Goal: Find specific fact: Find contact information

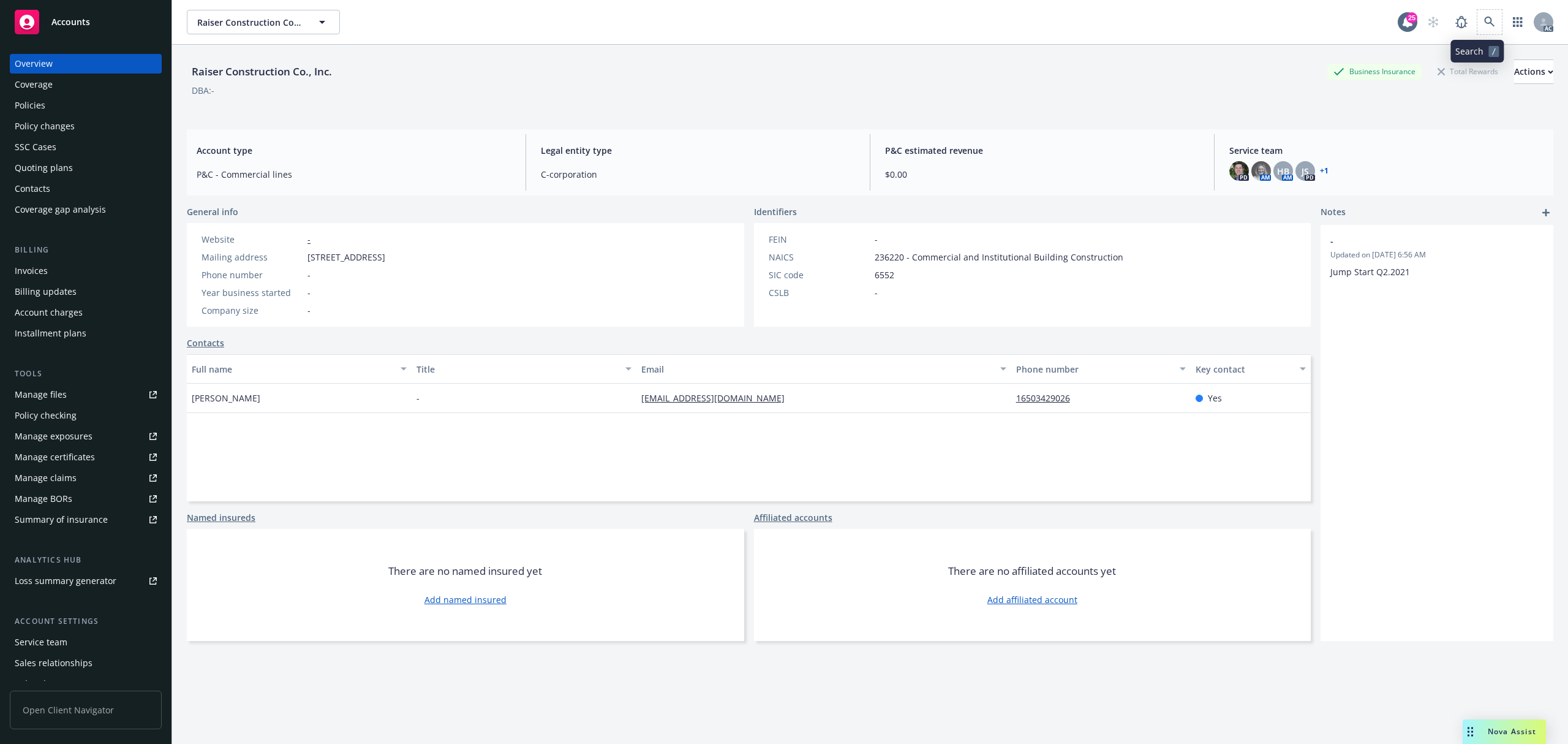
click at [1477, 30] on span at bounding box center [1490, 22] width 25 height 25
click at [1484, 17] on icon at bounding box center [1489, 21] width 11 height 11
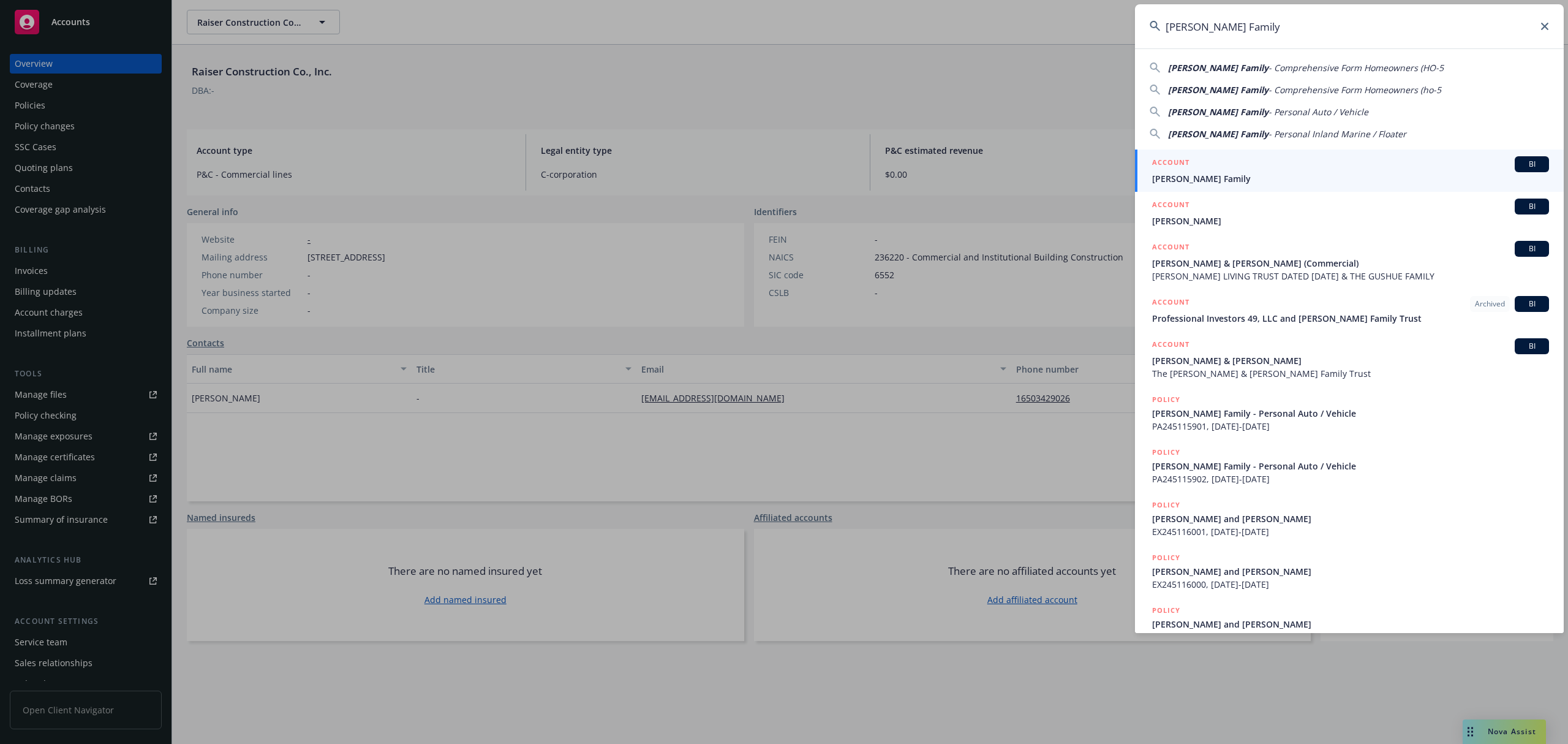
type input "[PERSON_NAME] Family"
click at [1234, 177] on span "[PERSON_NAME] Family" at bounding box center [1350, 179] width 397 height 13
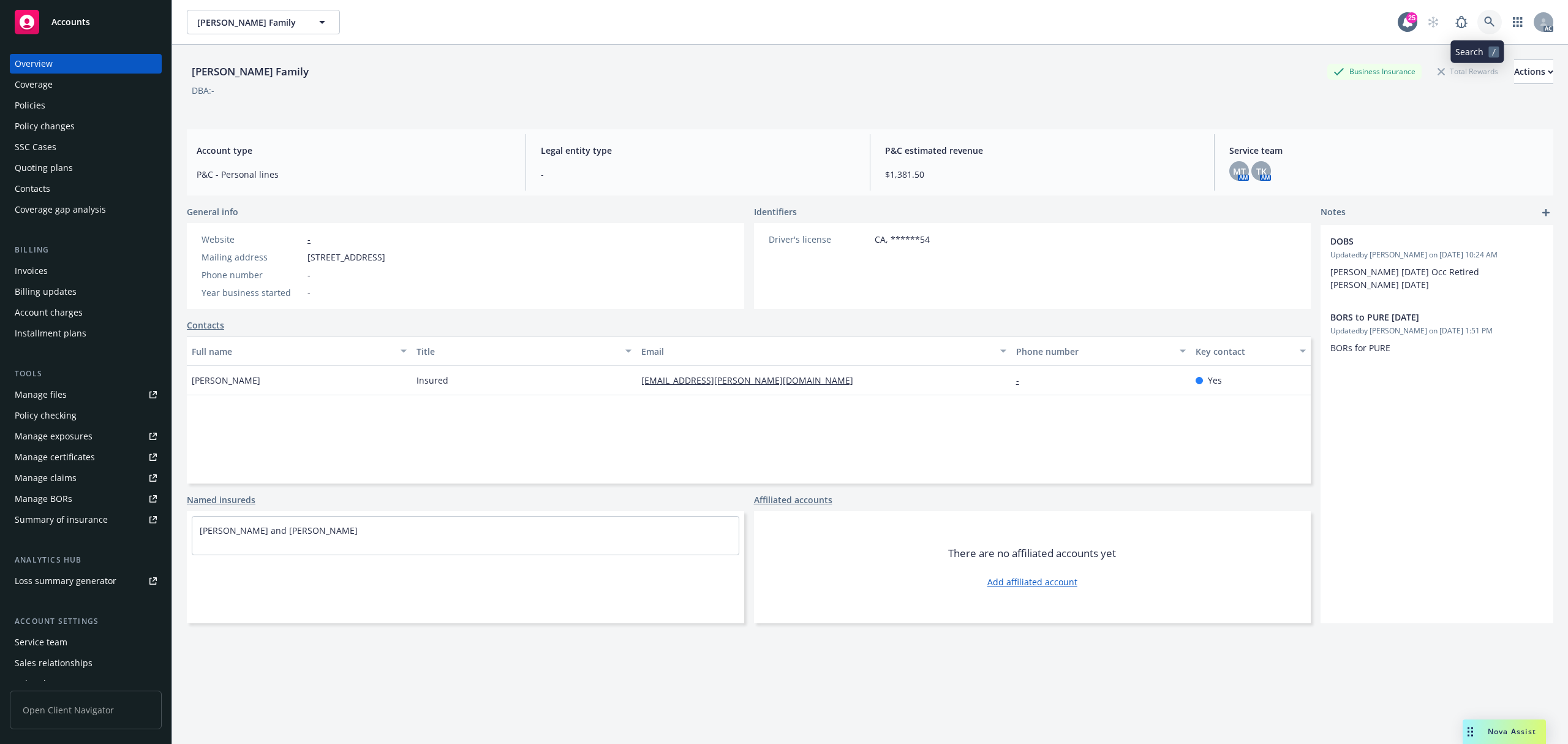
click at [1484, 21] on icon at bounding box center [1489, 21] width 11 height 11
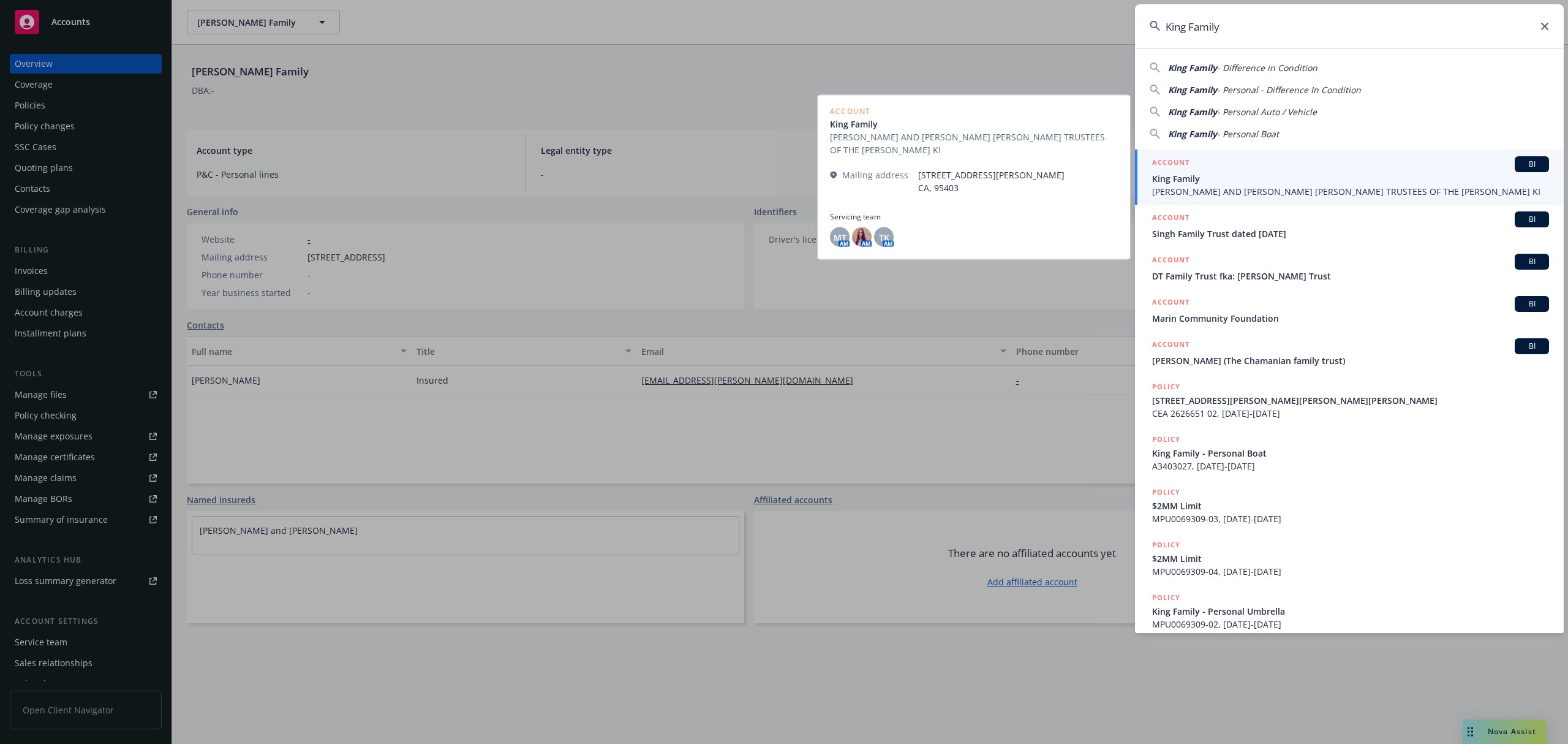
type input "King Family"
click at [1232, 170] on div "ACCOUNT BI" at bounding box center [1350, 163] width 397 height 16
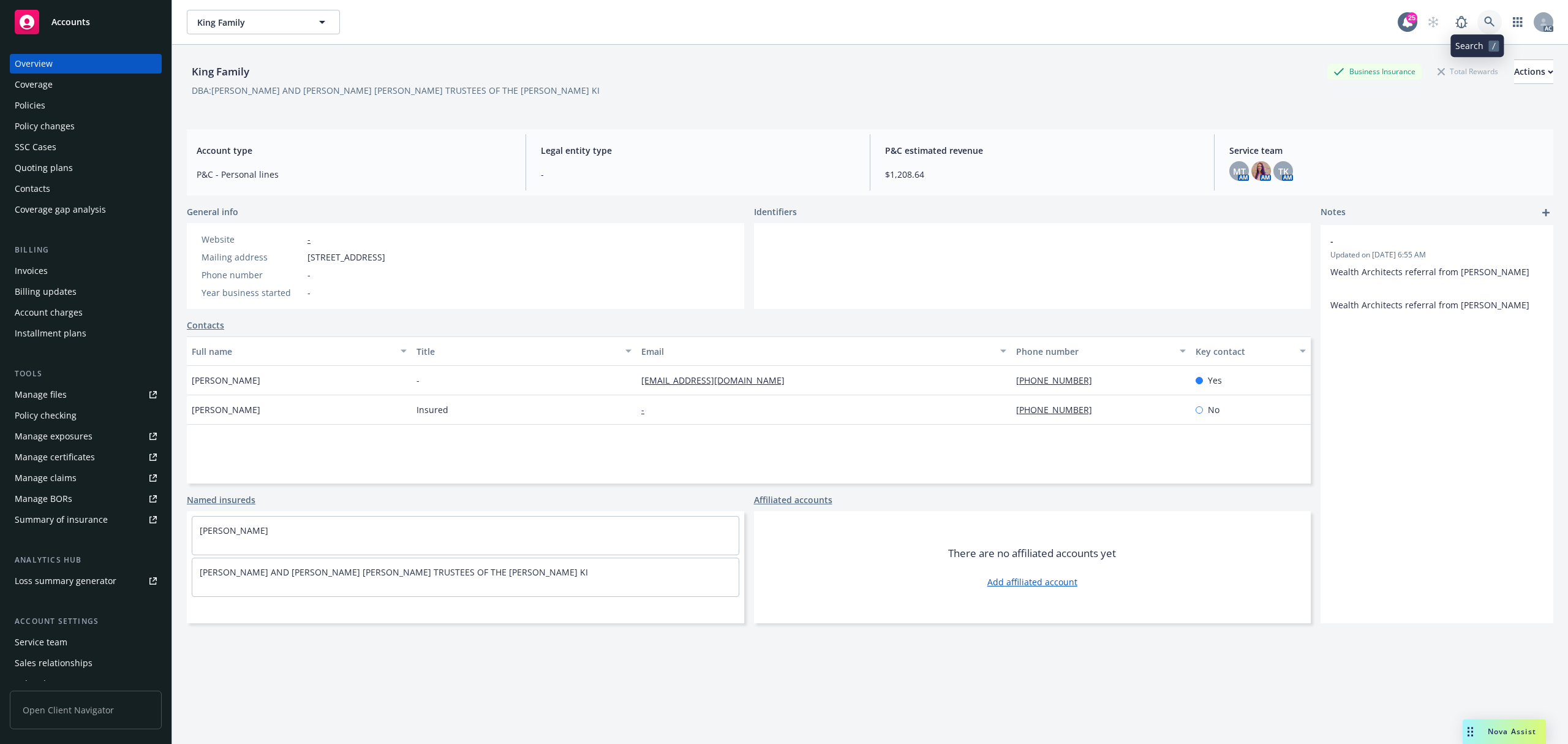
click at [1483, 25] on link at bounding box center [1490, 22] width 25 height 25
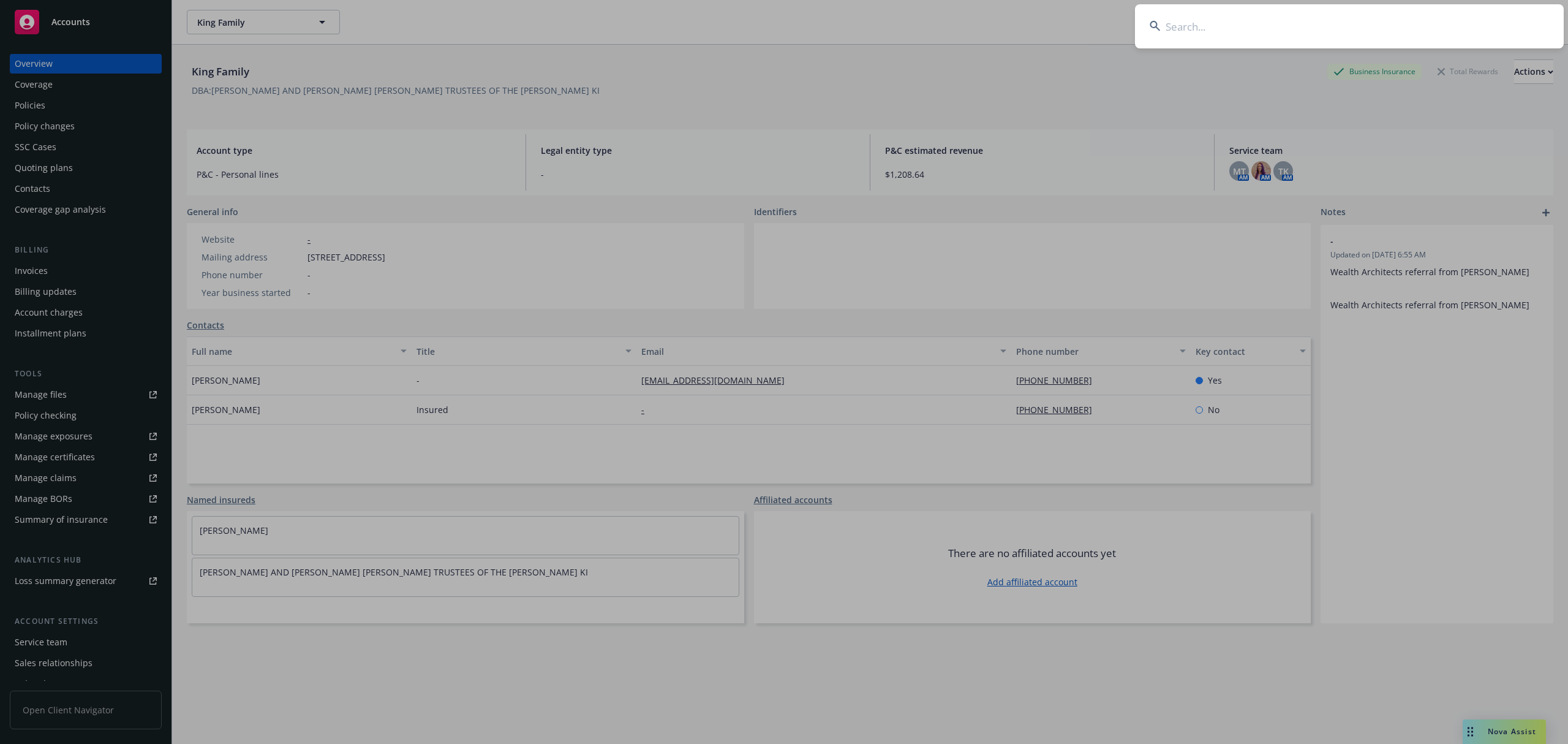
type input "[PERSON_NAME]"
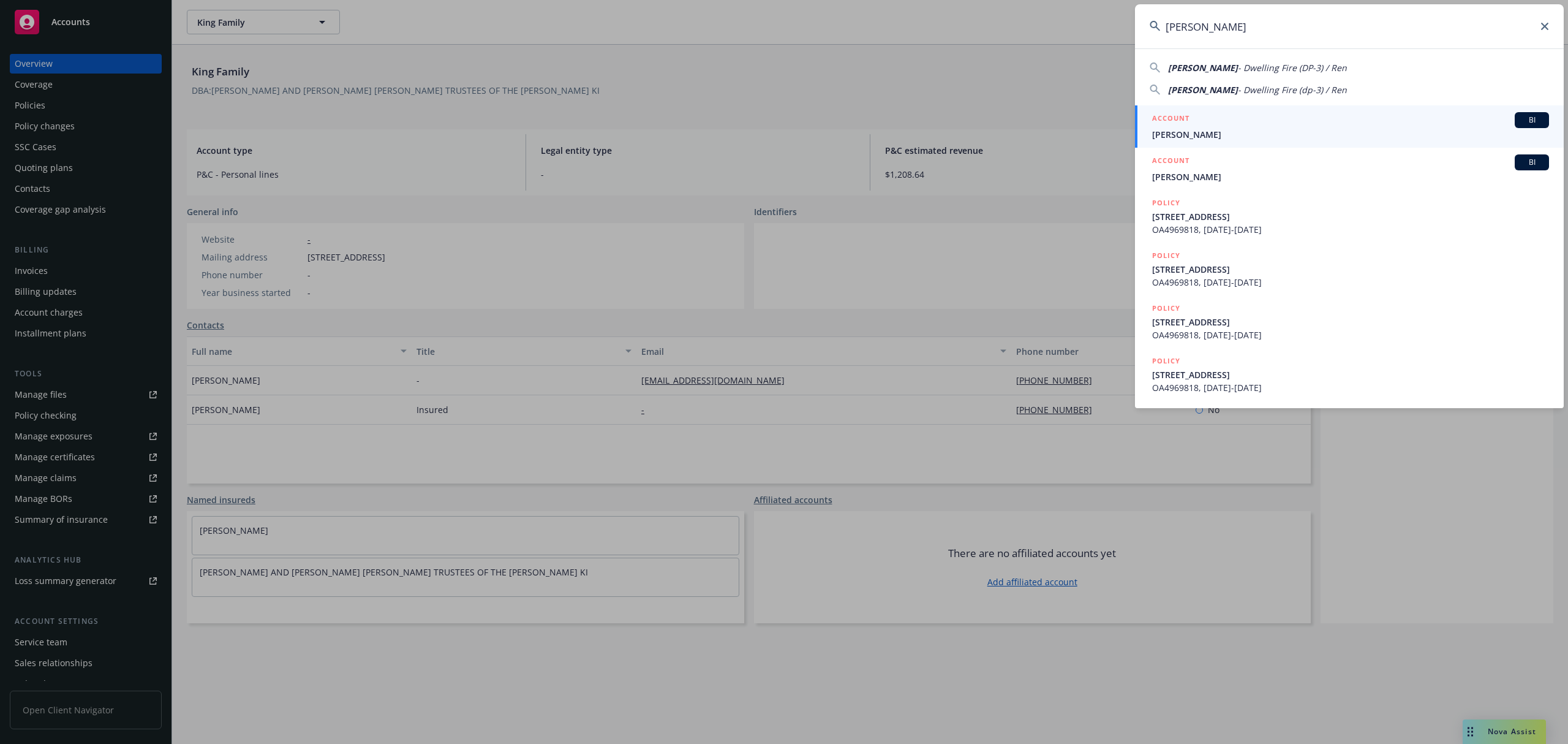
click at [1269, 125] on div "ACCOUNT BI" at bounding box center [1350, 120] width 397 height 16
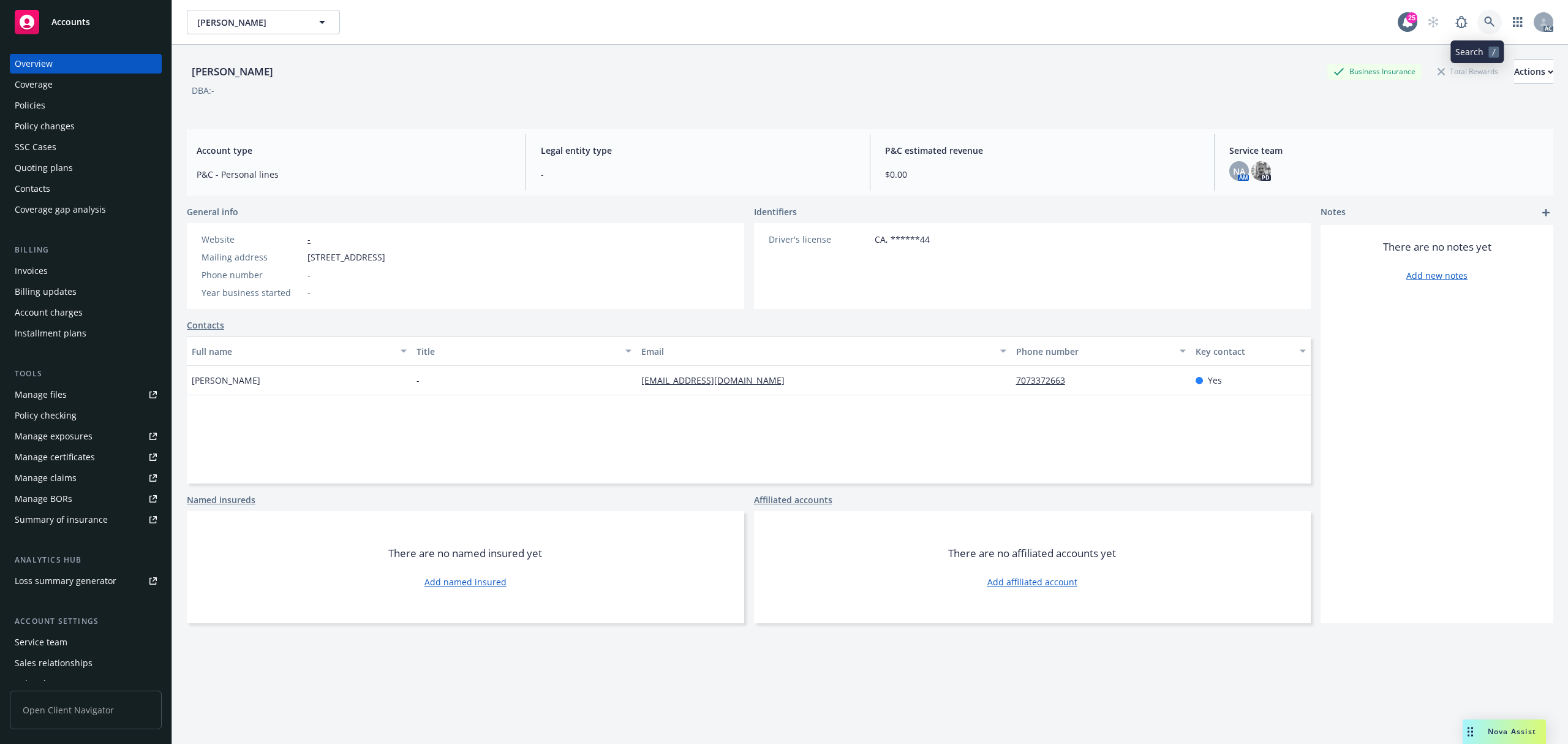
click at [1484, 23] on icon at bounding box center [1489, 21] width 11 height 11
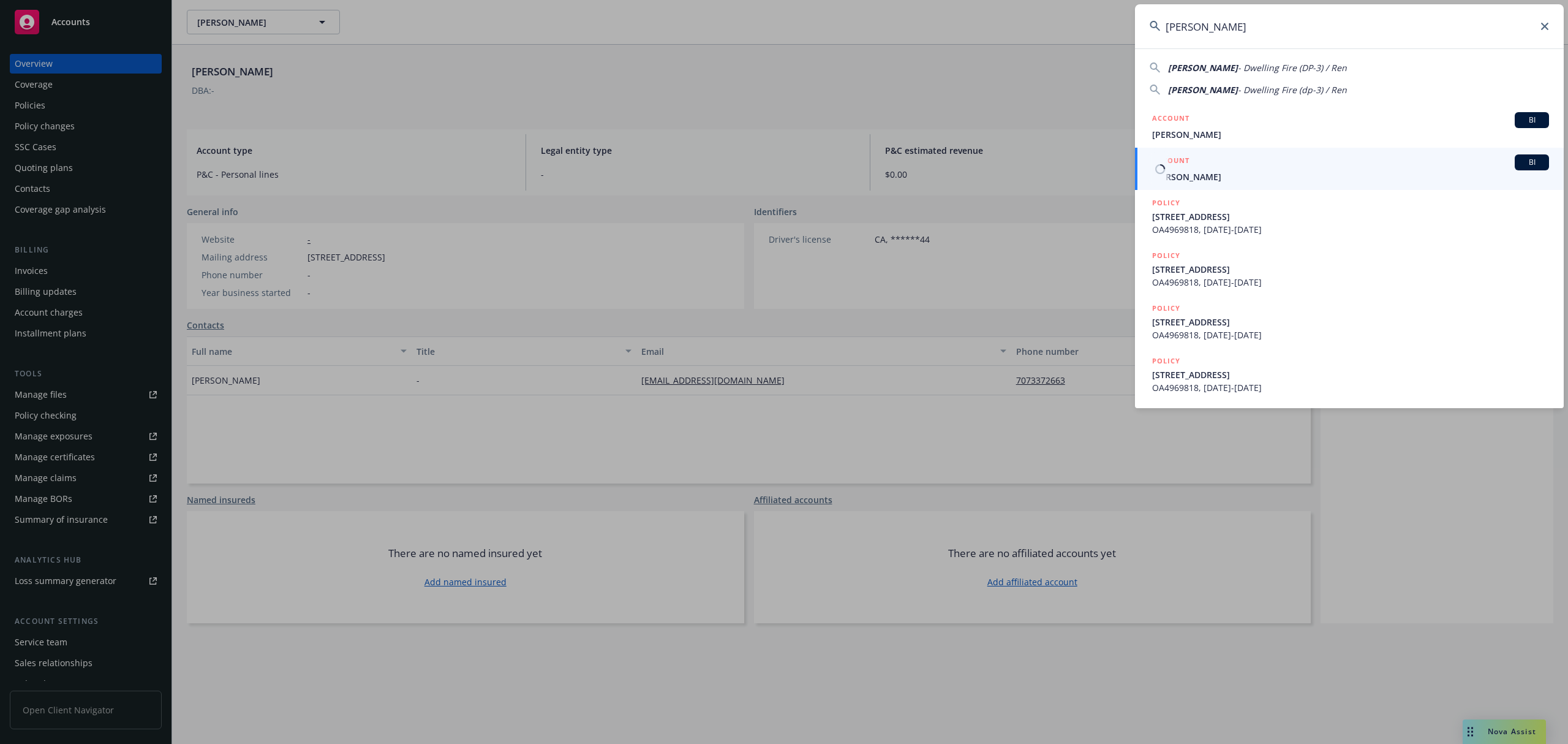
type input "[PERSON_NAME]"
click at [1199, 172] on span "[PERSON_NAME]" at bounding box center [1350, 177] width 397 height 13
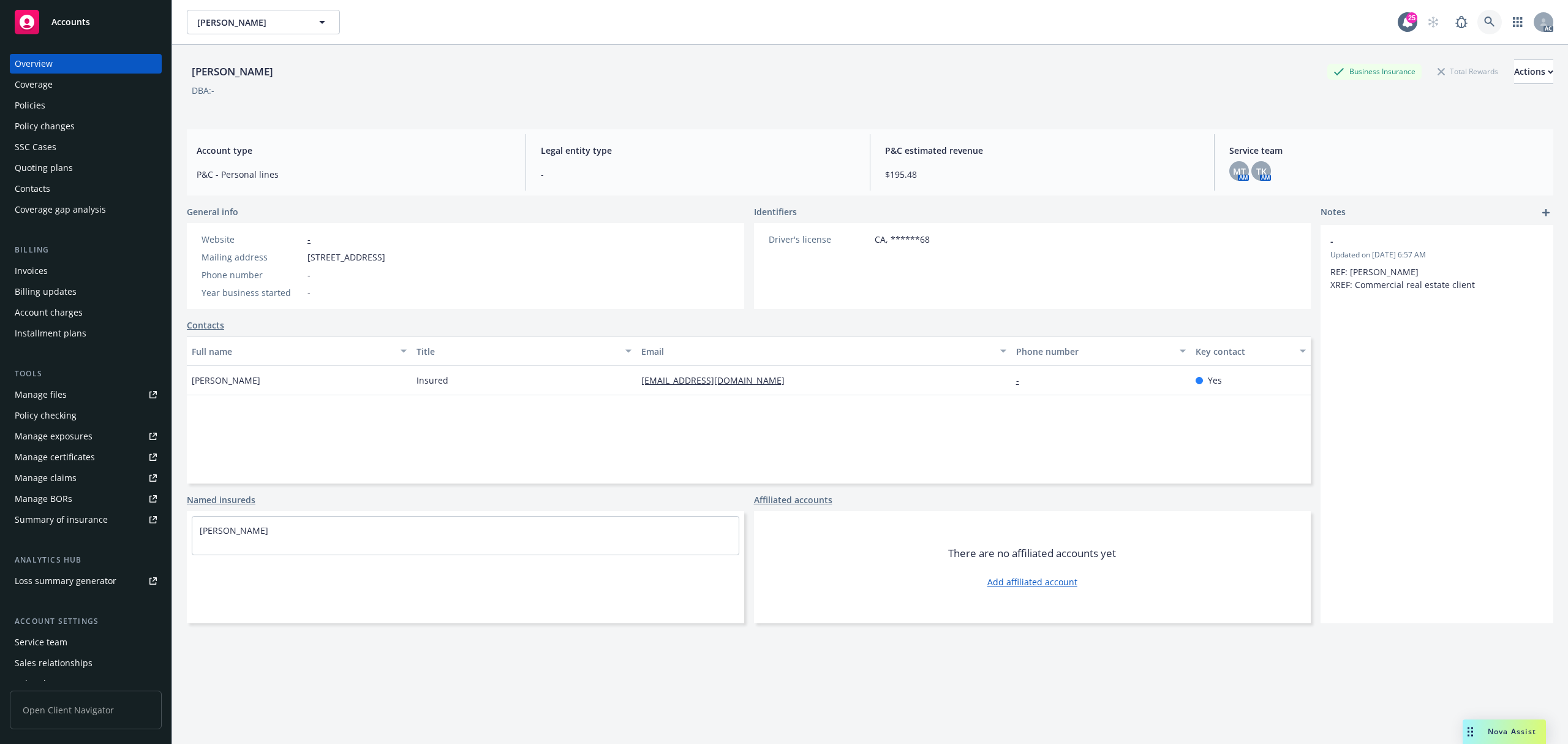
click at [1477, 22] on link at bounding box center [1490, 22] width 25 height 25
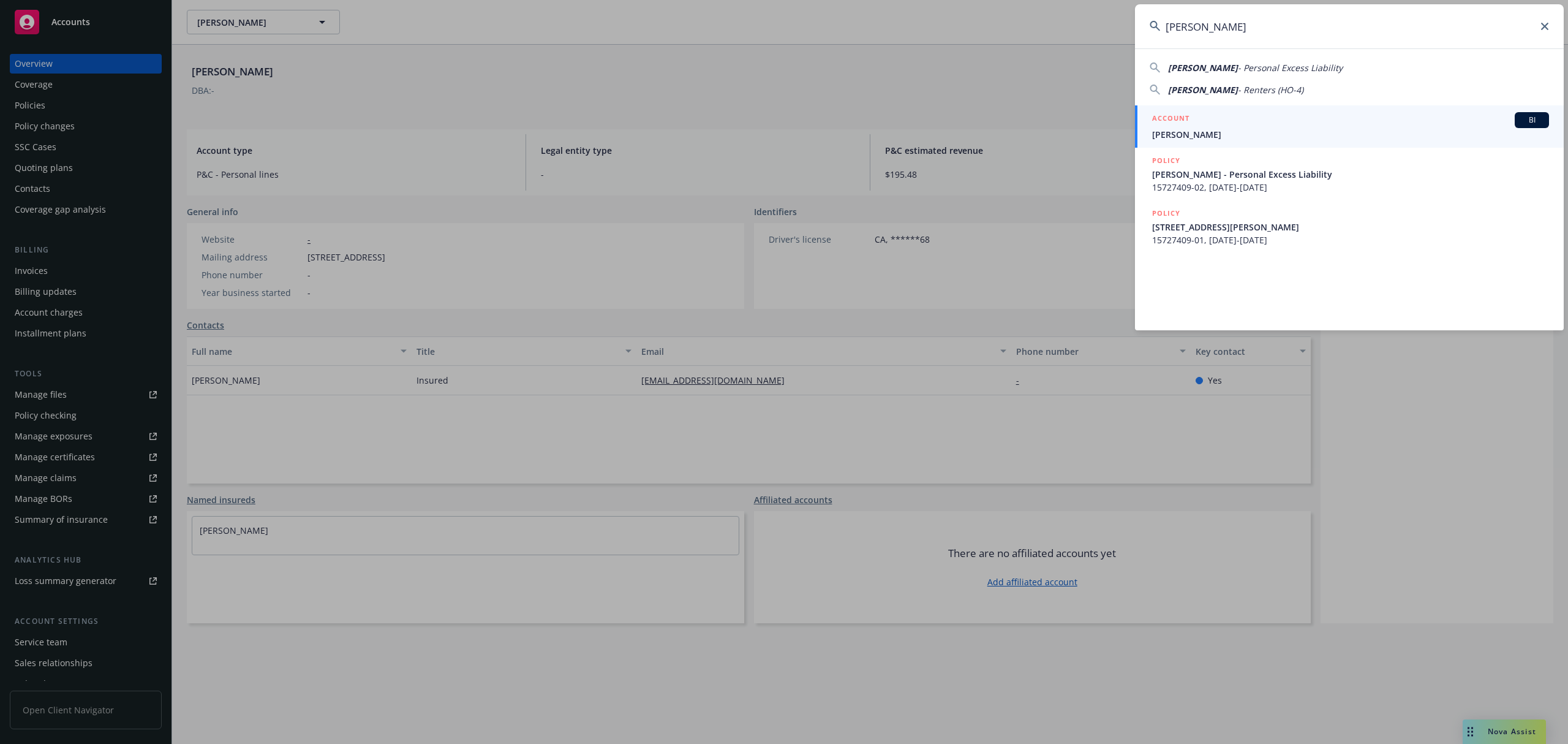
type input "[PERSON_NAME]"
click at [1237, 129] on span "[PERSON_NAME]" at bounding box center [1350, 134] width 397 height 13
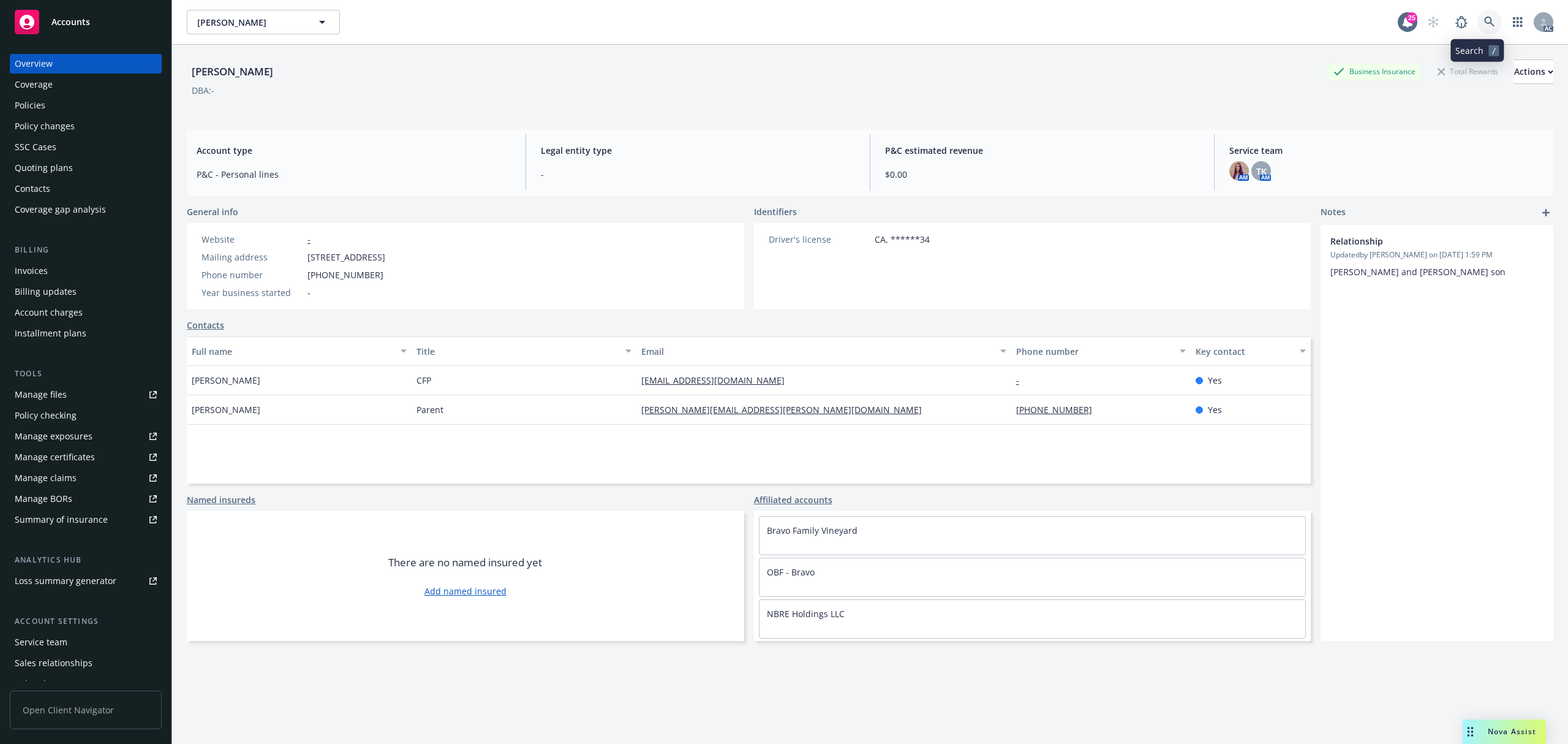
click at [1485, 16] on link at bounding box center [1490, 22] width 25 height 25
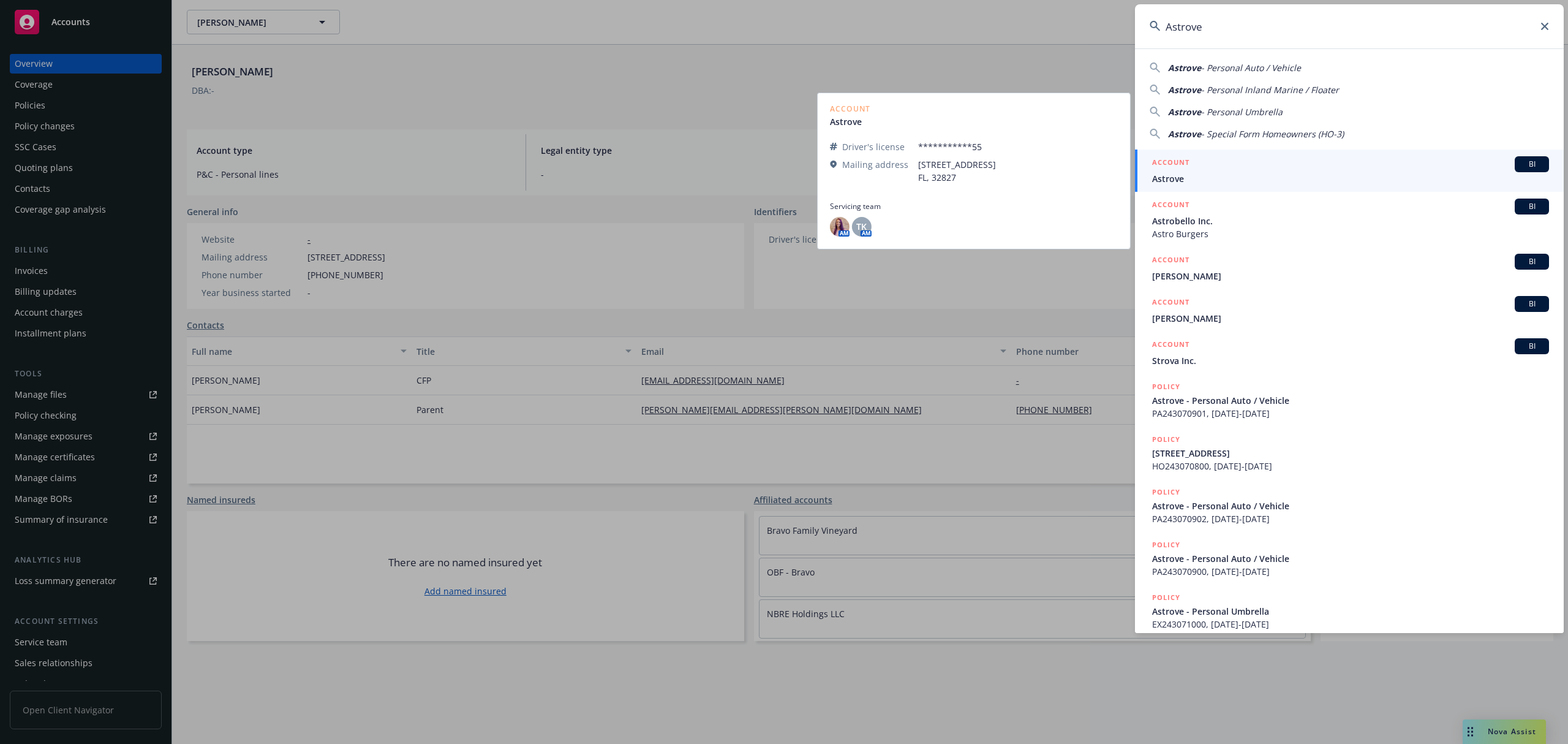
type input "Astrove"
click at [1263, 172] on span "Astrove" at bounding box center [1350, 179] width 397 height 13
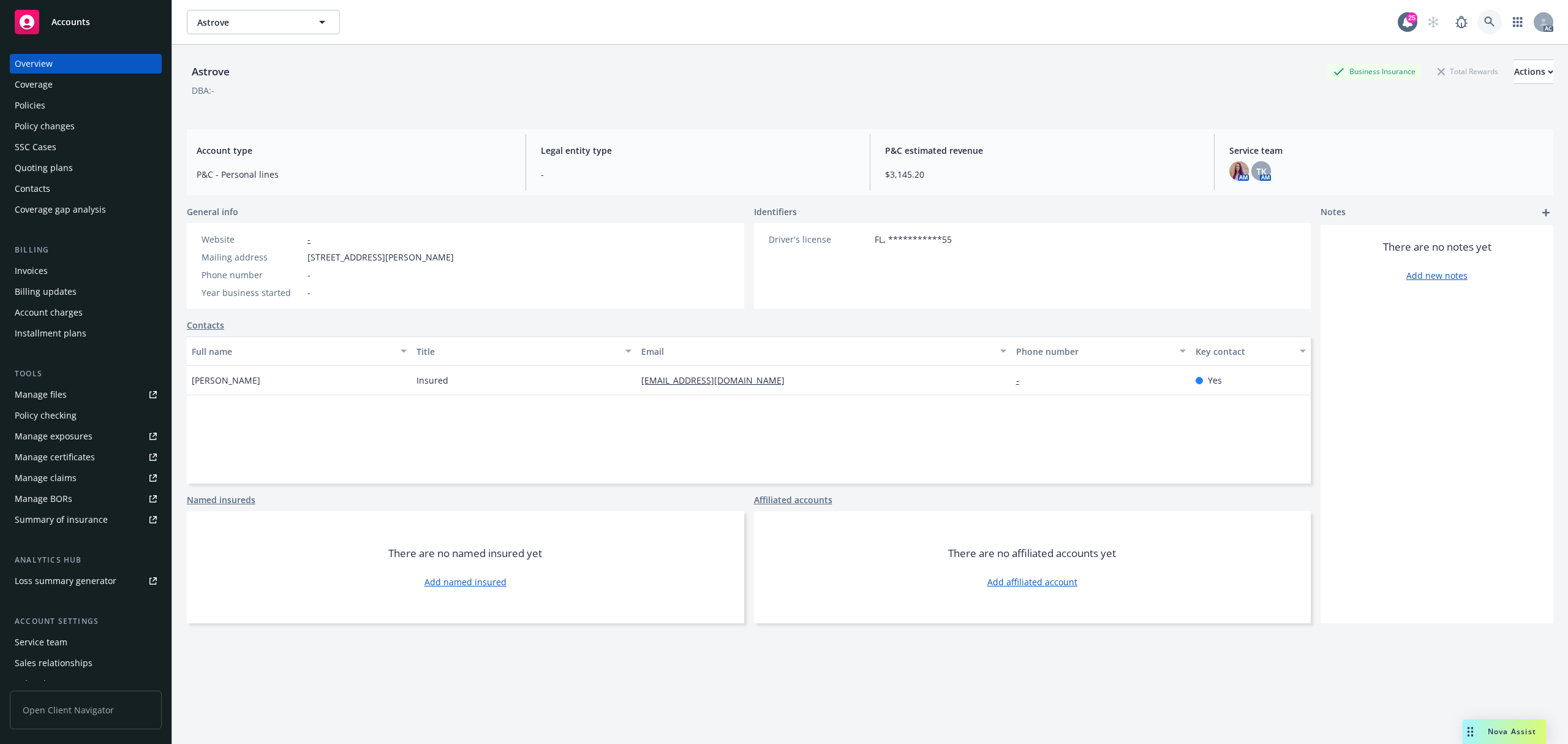
click at [1477, 16] on link at bounding box center [1490, 22] width 25 height 25
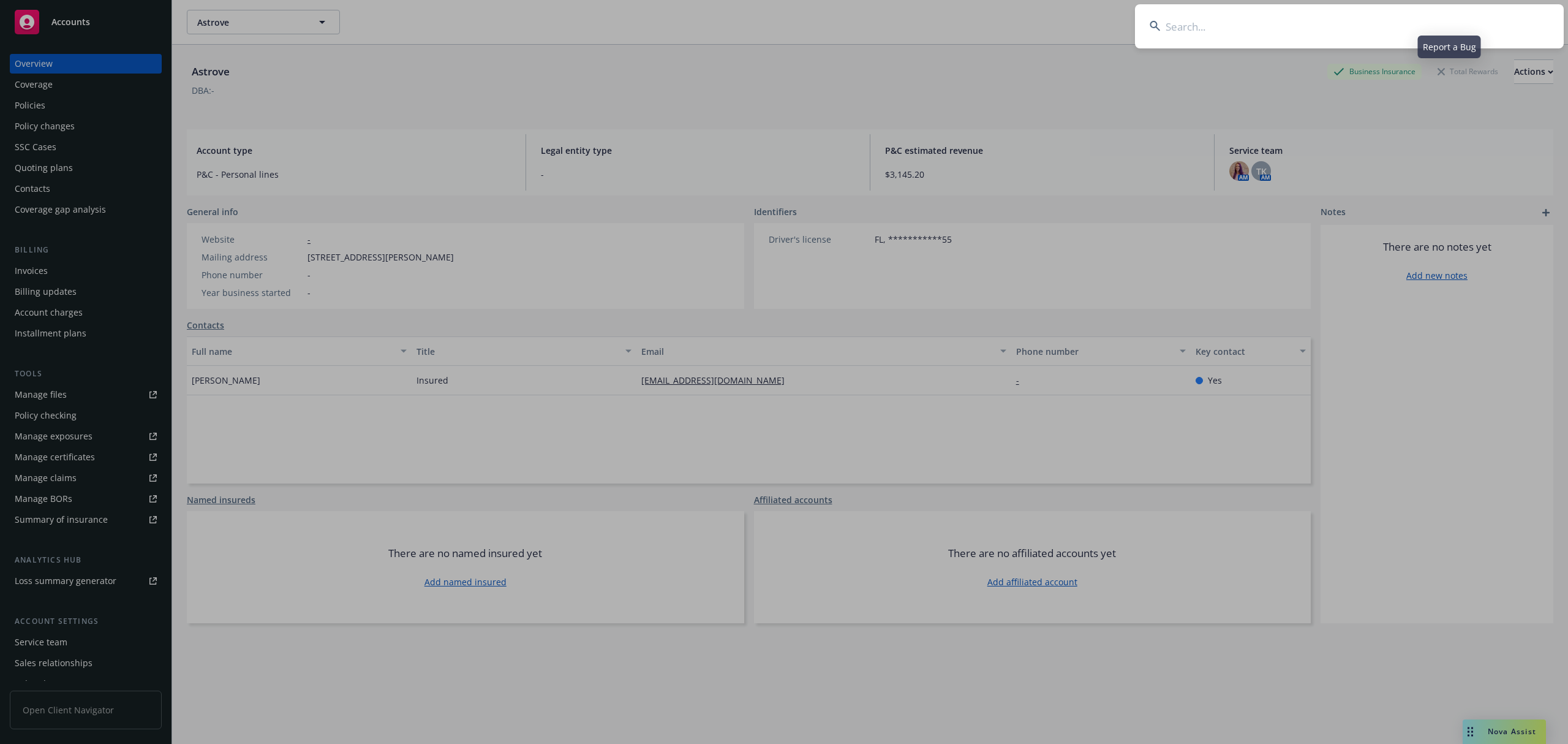
type input "Du Val Family"
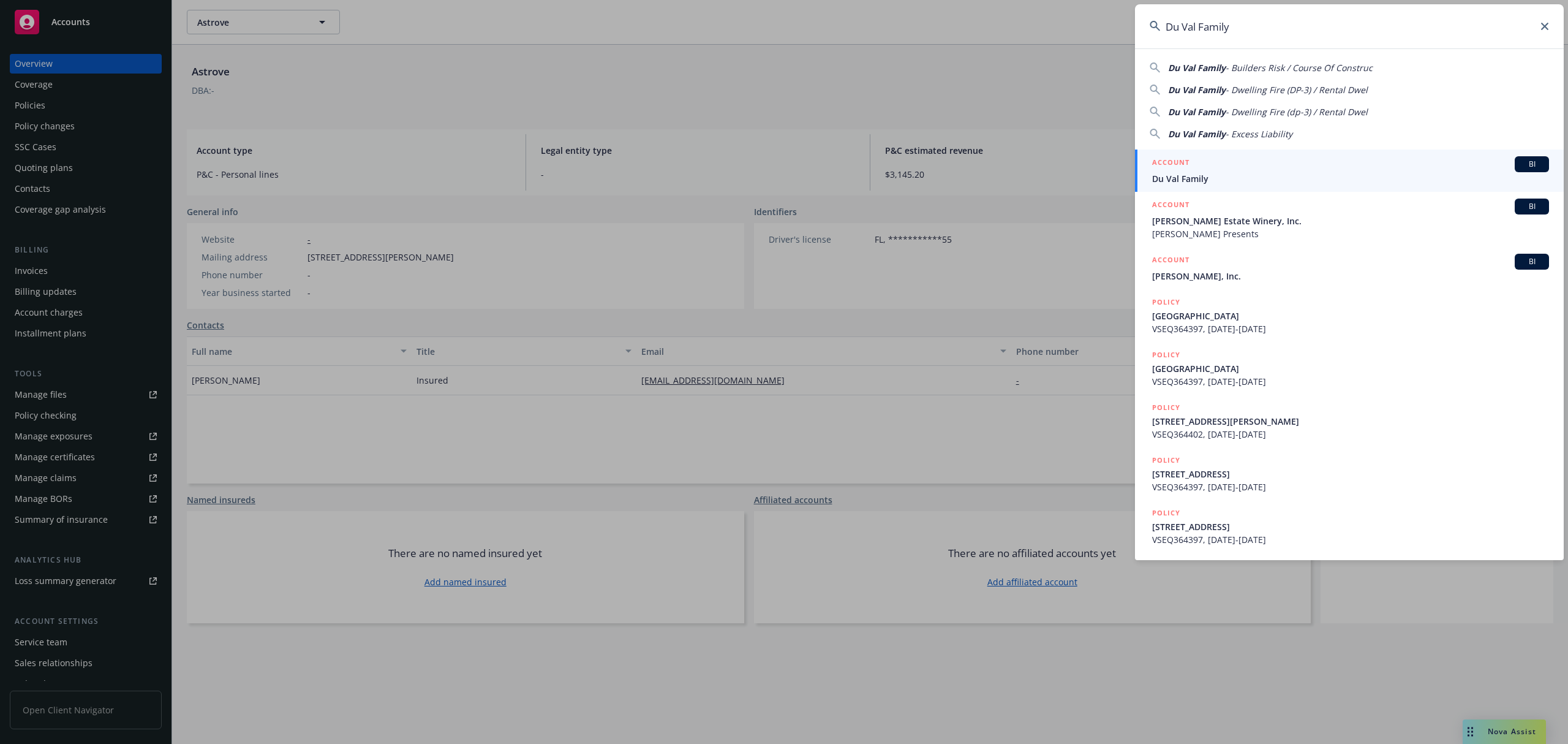
click at [1263, 172] on div "ACCOUNT BI" at bounding box center [1350, 163] width 397 height 16
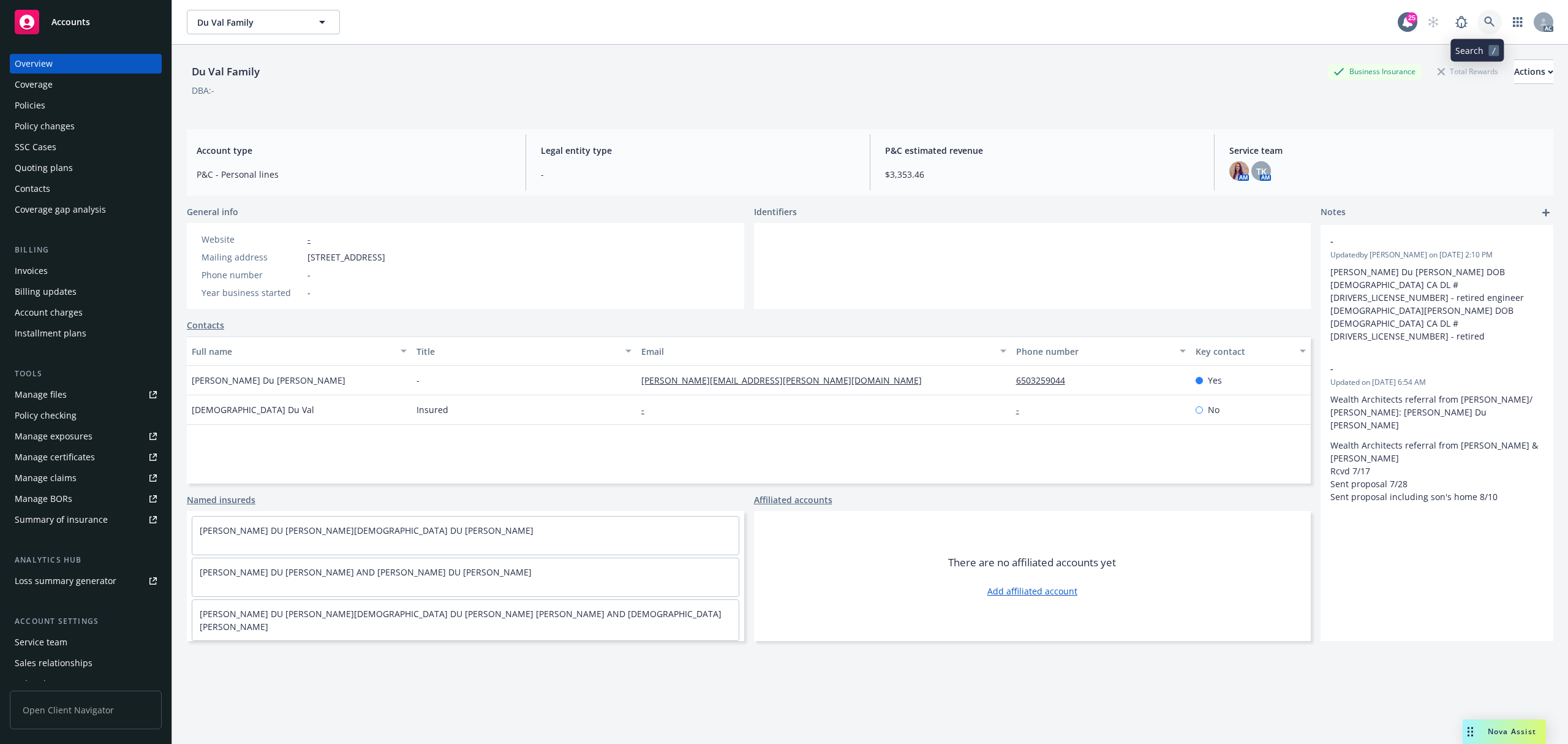
click at [1484, 27] on icon at bounding box center [1489, 21] width 11 height 11
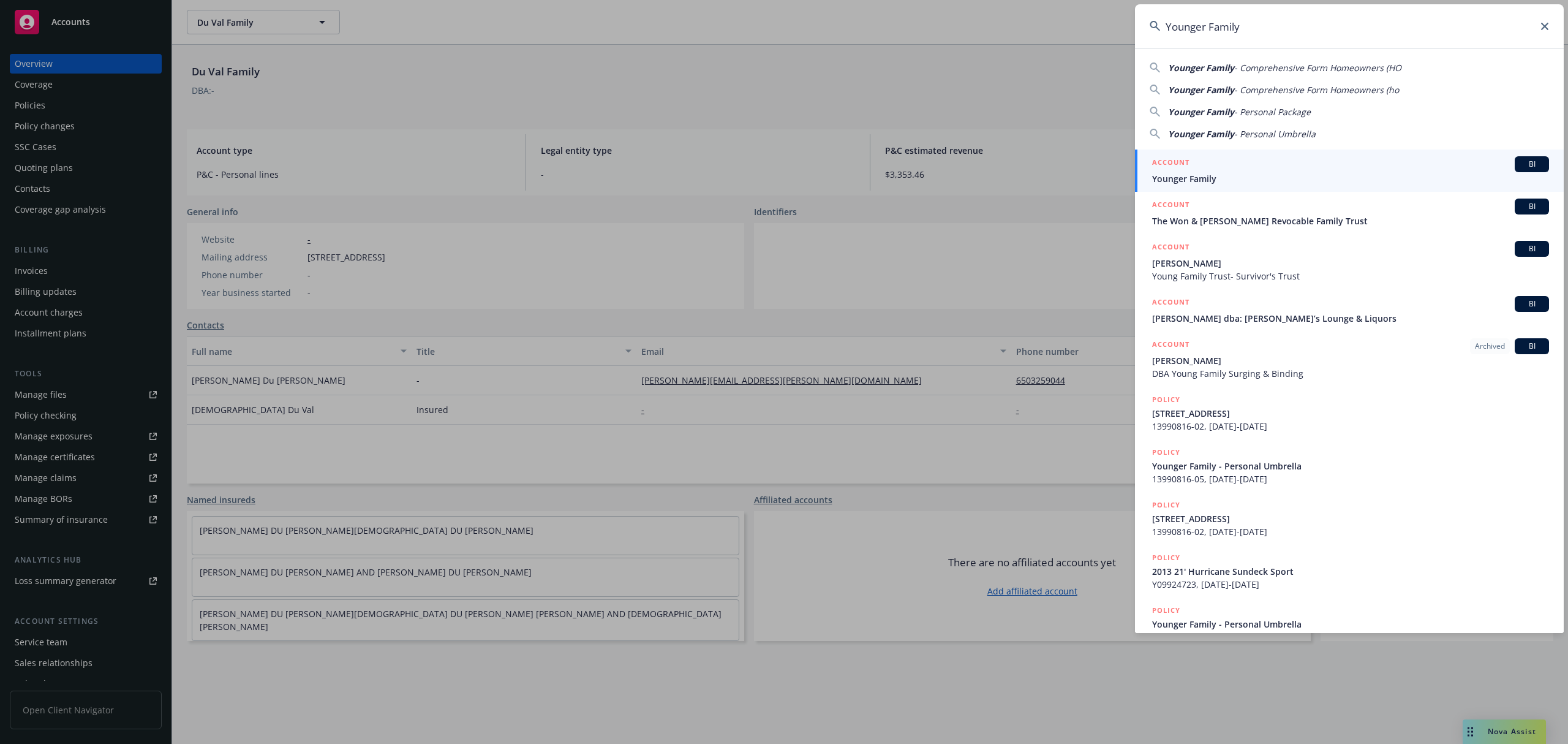
type input "Younger Family"
click at [1213, 167] on div "ACCOUNT BI" at bounding box center [1350, 163] width 397 height 16
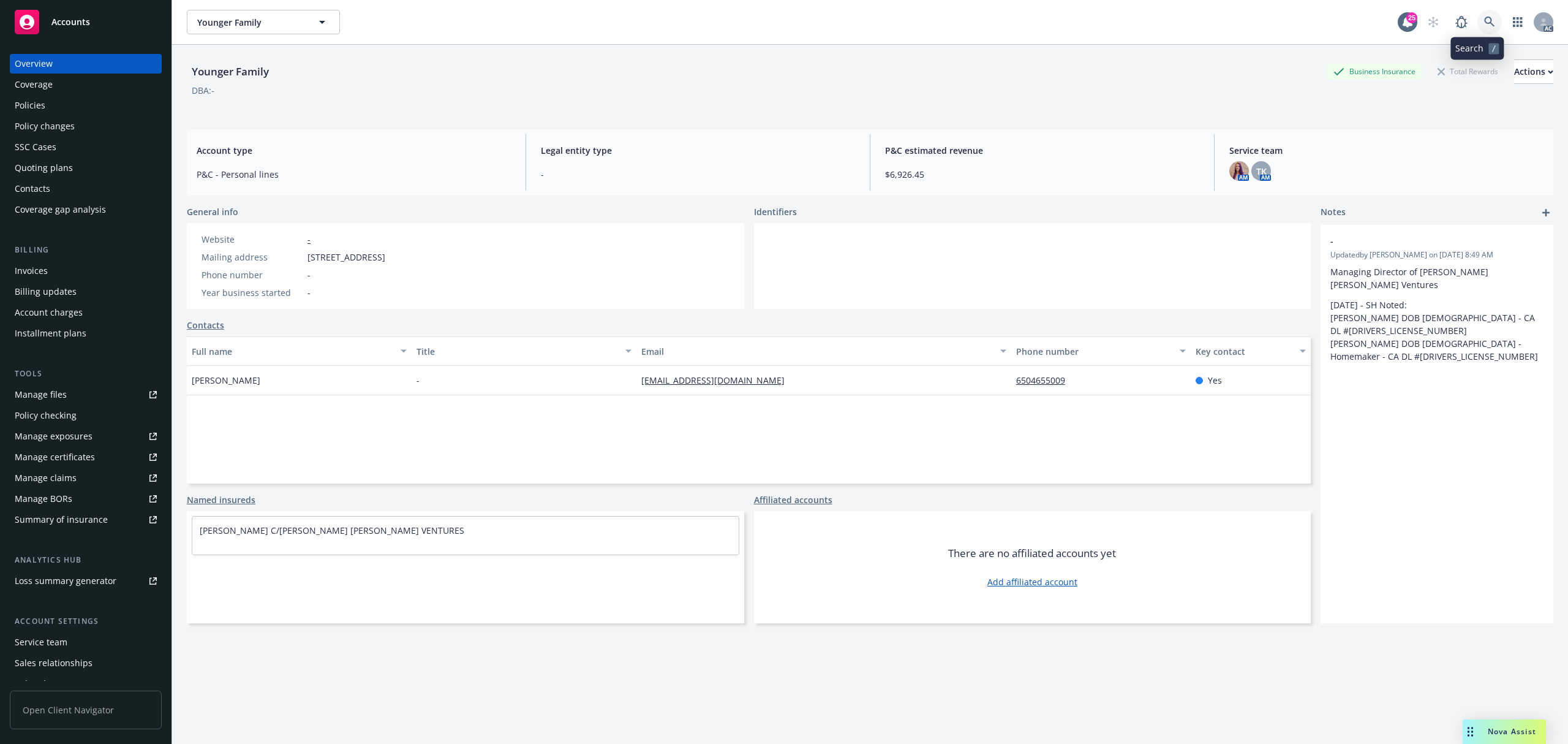
click at [1484, 17] on icon at bounding box center [1489, 21] width 11 height 11
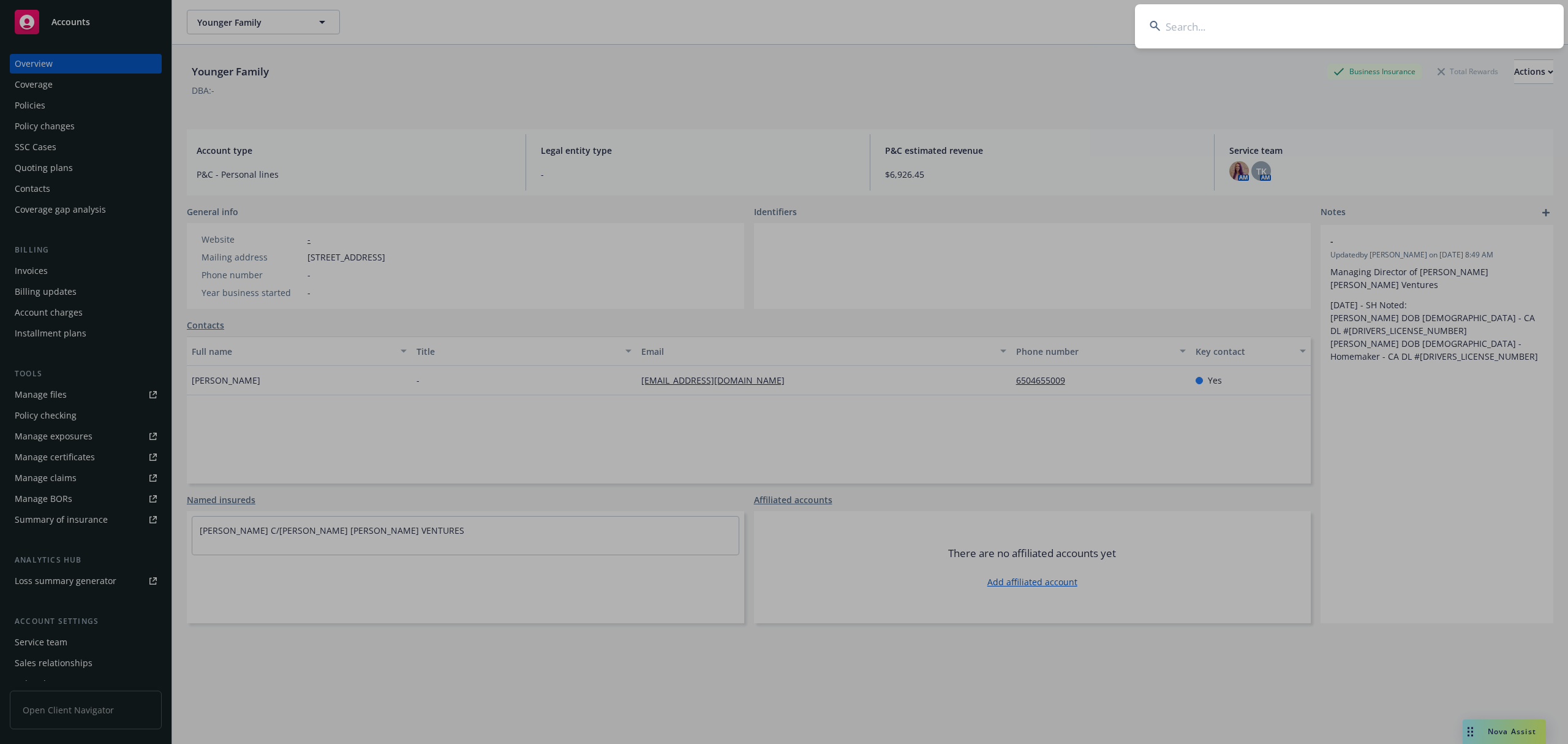
type input "[PERSON_NAME] & [PERSON_NAME] Family"
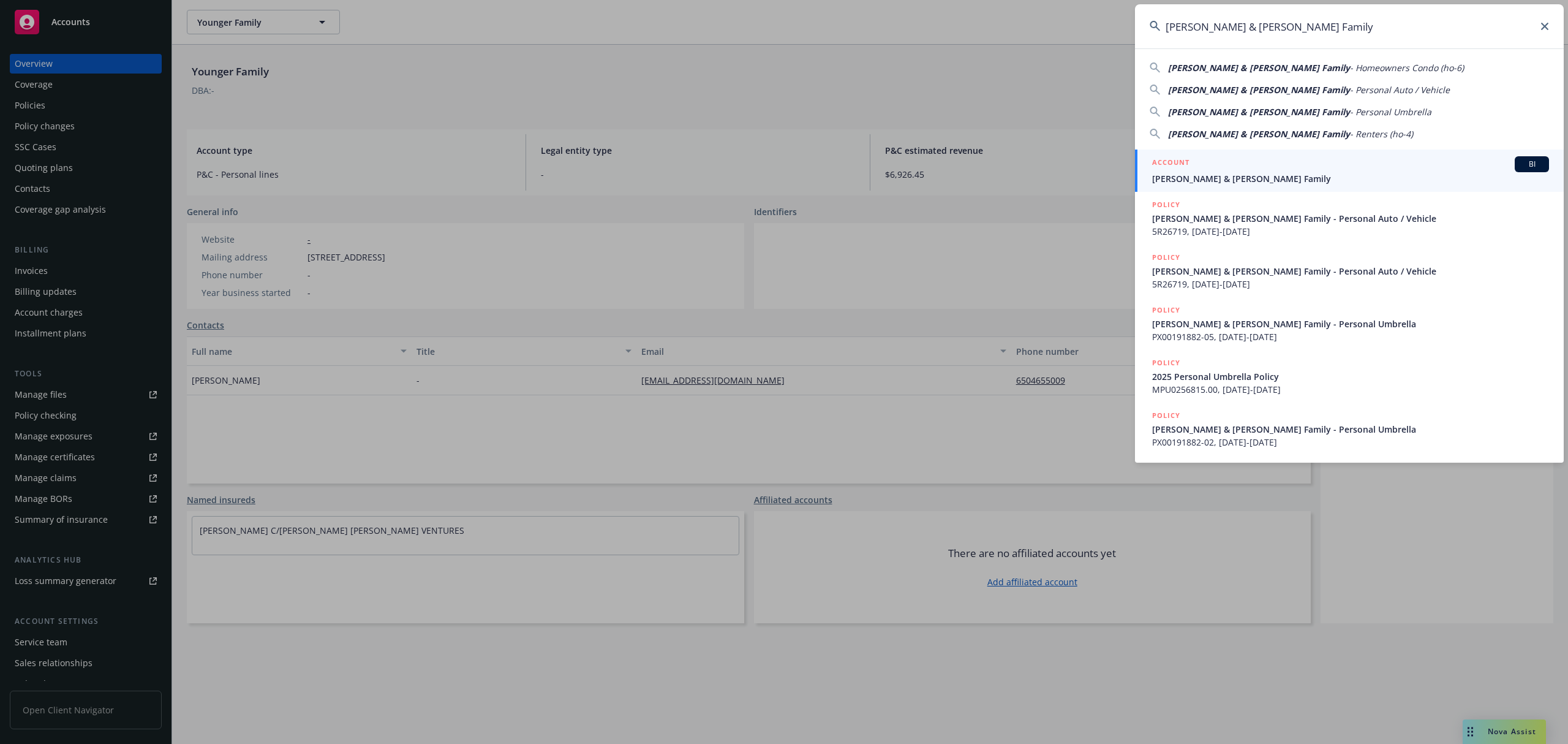
click at [1260, 172] on div "ACCOUNT BI" at bounding box center [1350, 163] width 397 height 16
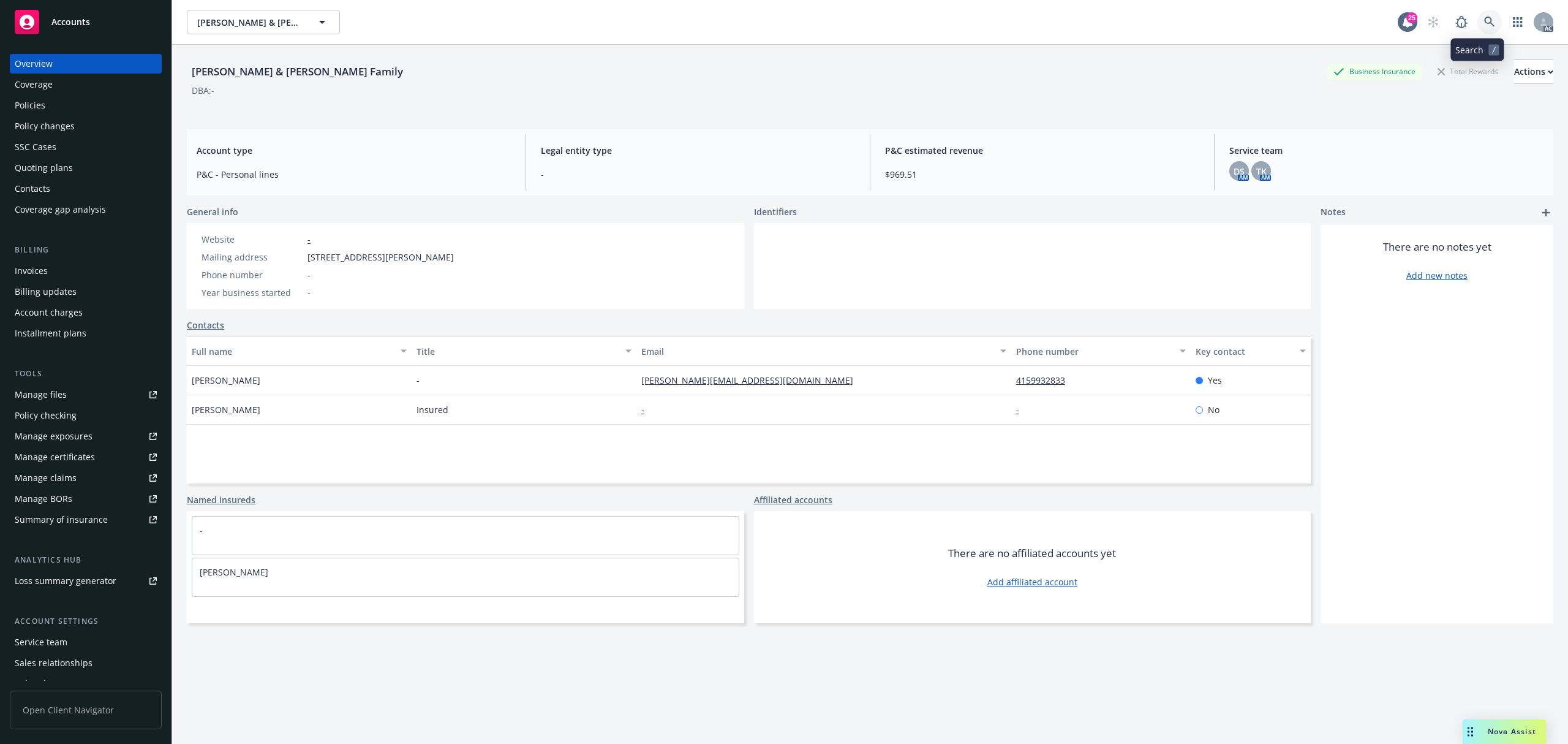
click at [1477, 21] on link at bounding box center [1490, 22] width 25 height 25
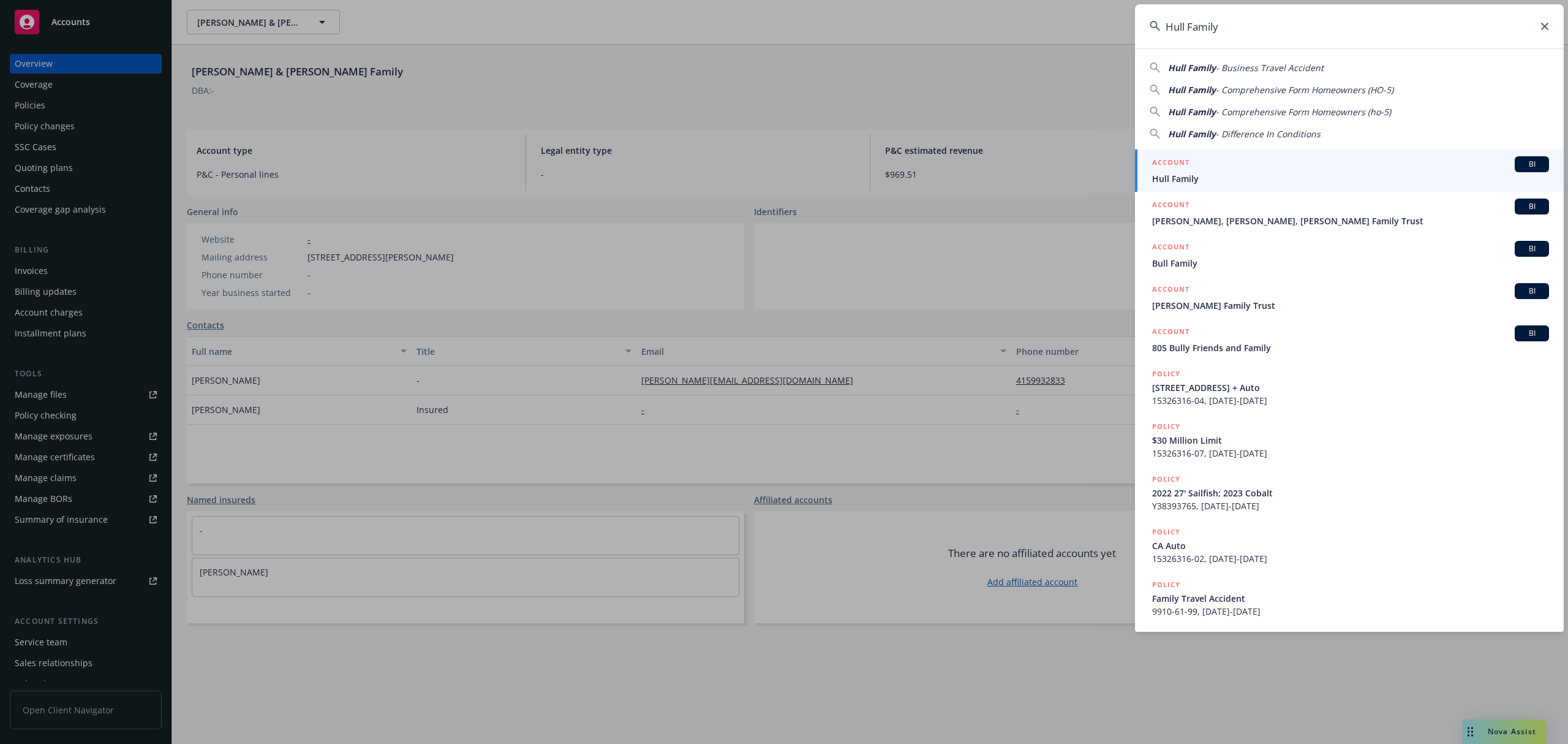
type input "Hull Family"
click at [1265, 159] on div "ACCOUNT BI" at bounding box center [1350, 163] width 397 height 16
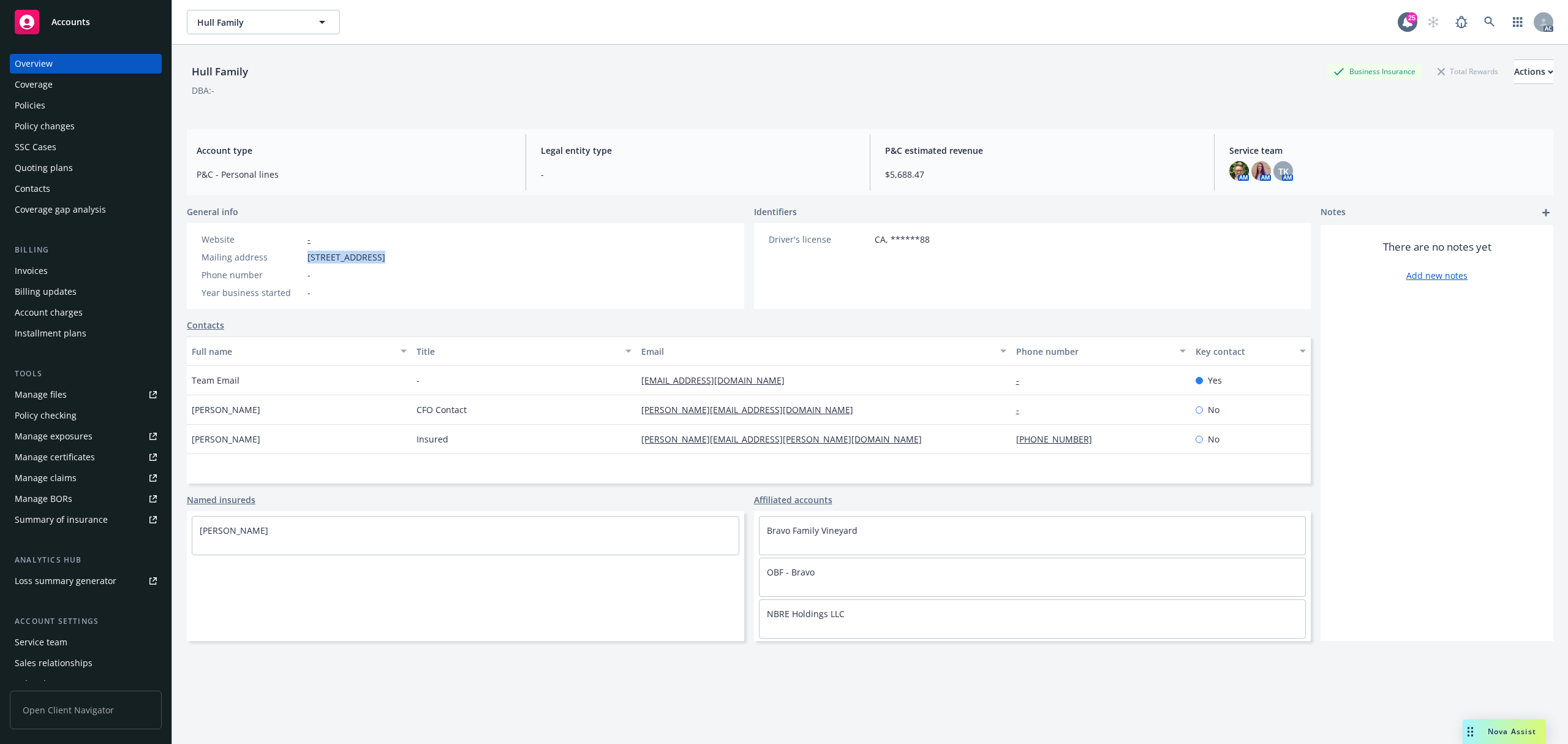
drag, startPoint x: 308, startPoint y: 253, endPoint x: 373, endPoint y: 257, distance: 65.1
click at [373, 257] on span "[STREET_ADDRESS]" at bounding box center [346, 257] width 78 height 13
copy span "[STREET_ADDRESS],"
click at [1484, 22] on icon at bounding box center [1489, 21] width 11 height 11
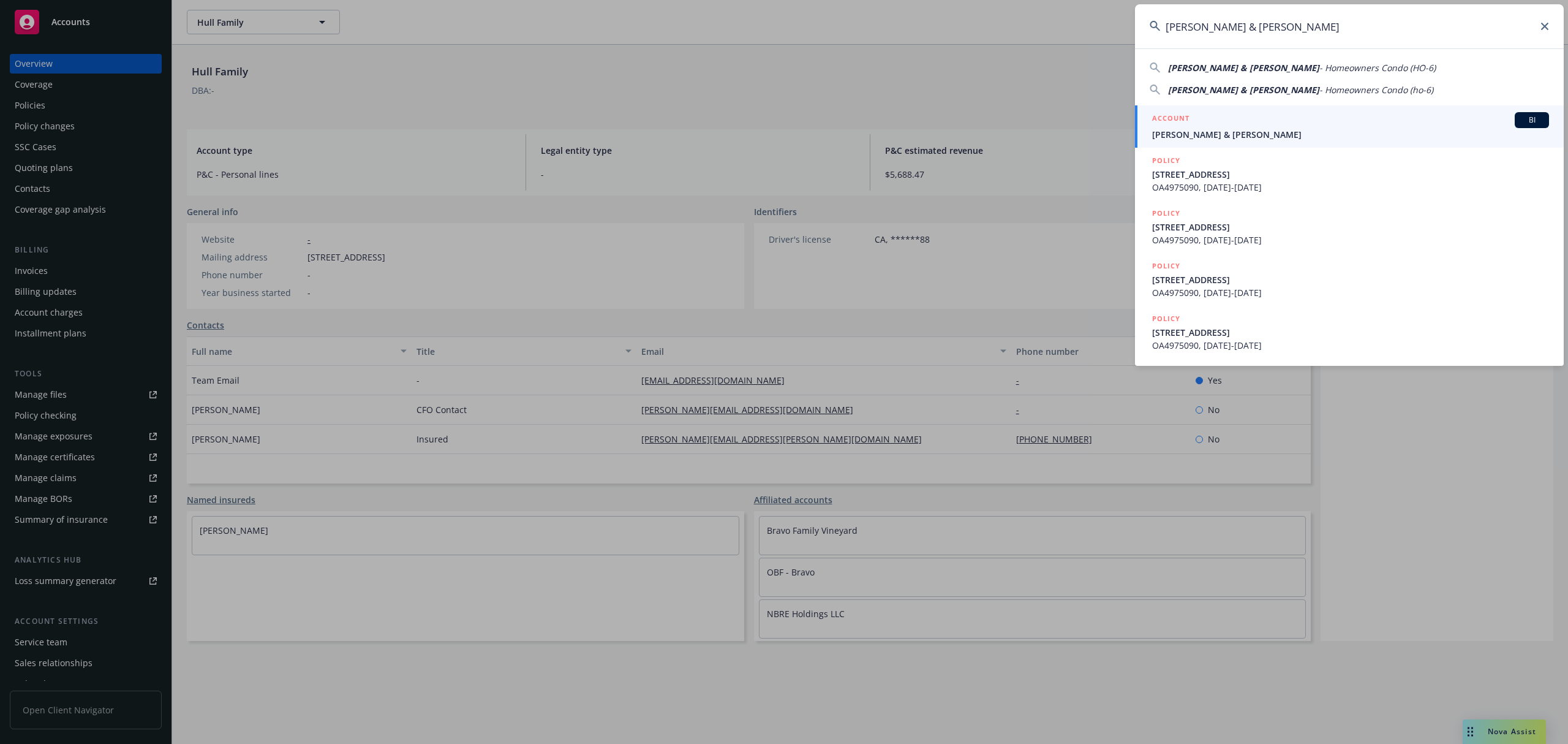
type input "[PERSON_NAME] & [PERSON_NAME]"
click at [1304, 133] on span "[PERSON_NAME] & [PERSON_NAME]" at bounding box center [1350, 134] width 397 height 13
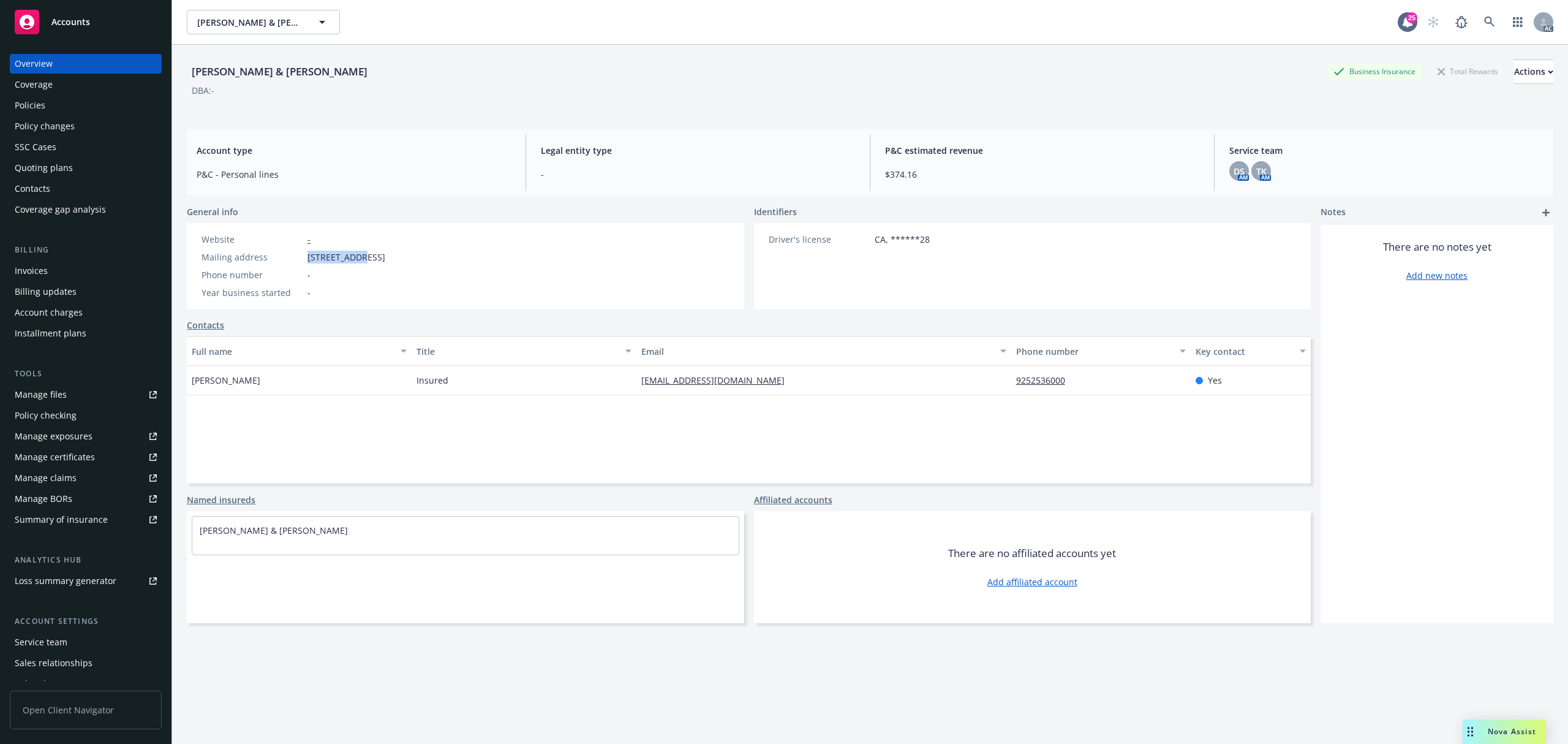
drag, startPoint x: 315, startPoint y: 256, endPoint x: 358, endPoint y: 252, distance: 43.2
click at [358, 252] on span "[STREET_ADDRESS]" at bounding box center [346, 257] width 78 height 13
copy span "617 Ironbark"
click at [1484, 21] on icon at bounding box center [1489, 21] width 11 height 11
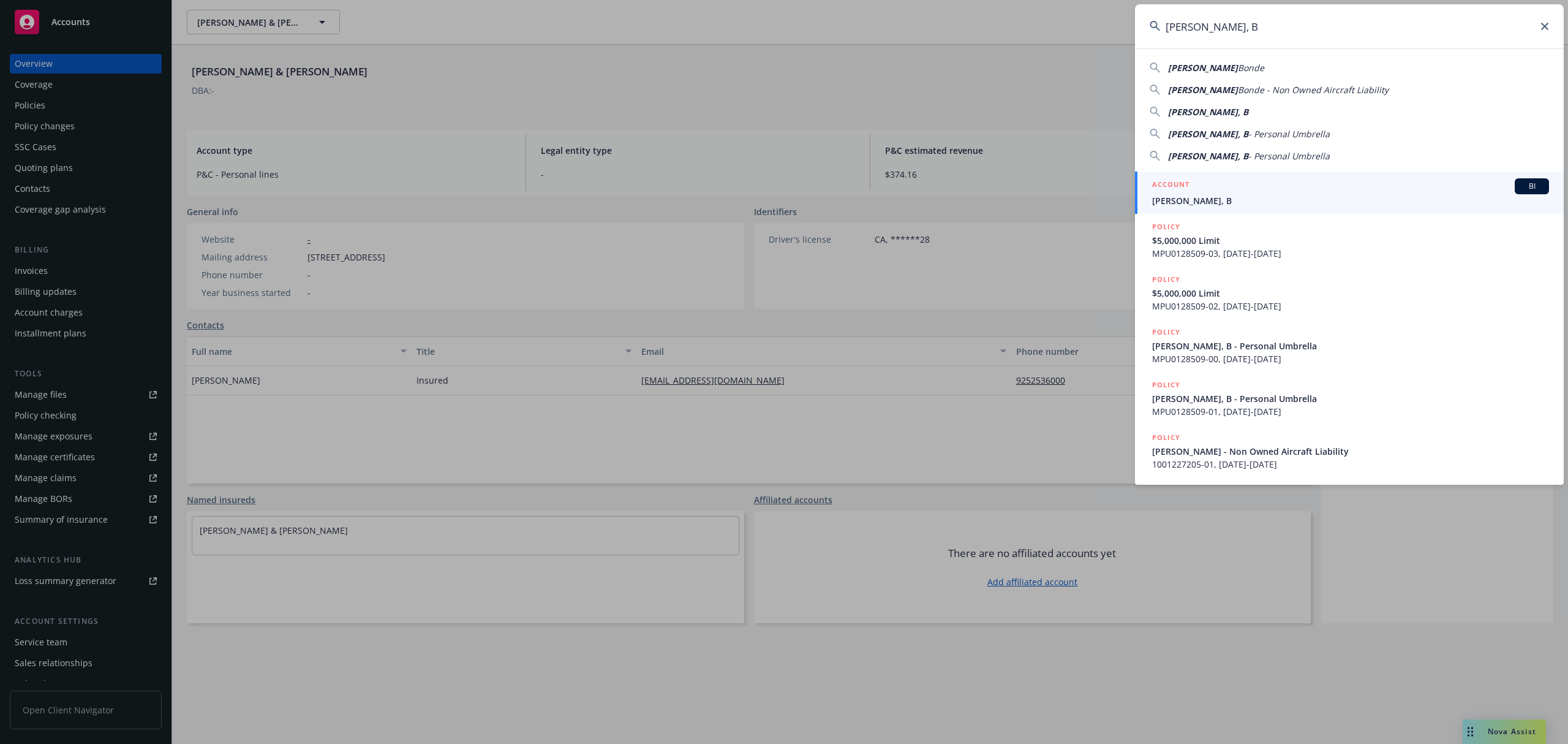
click at [1250, 185] on div "ACCOUNT BI" at bounding box center [1350, 186] width 397 height 16
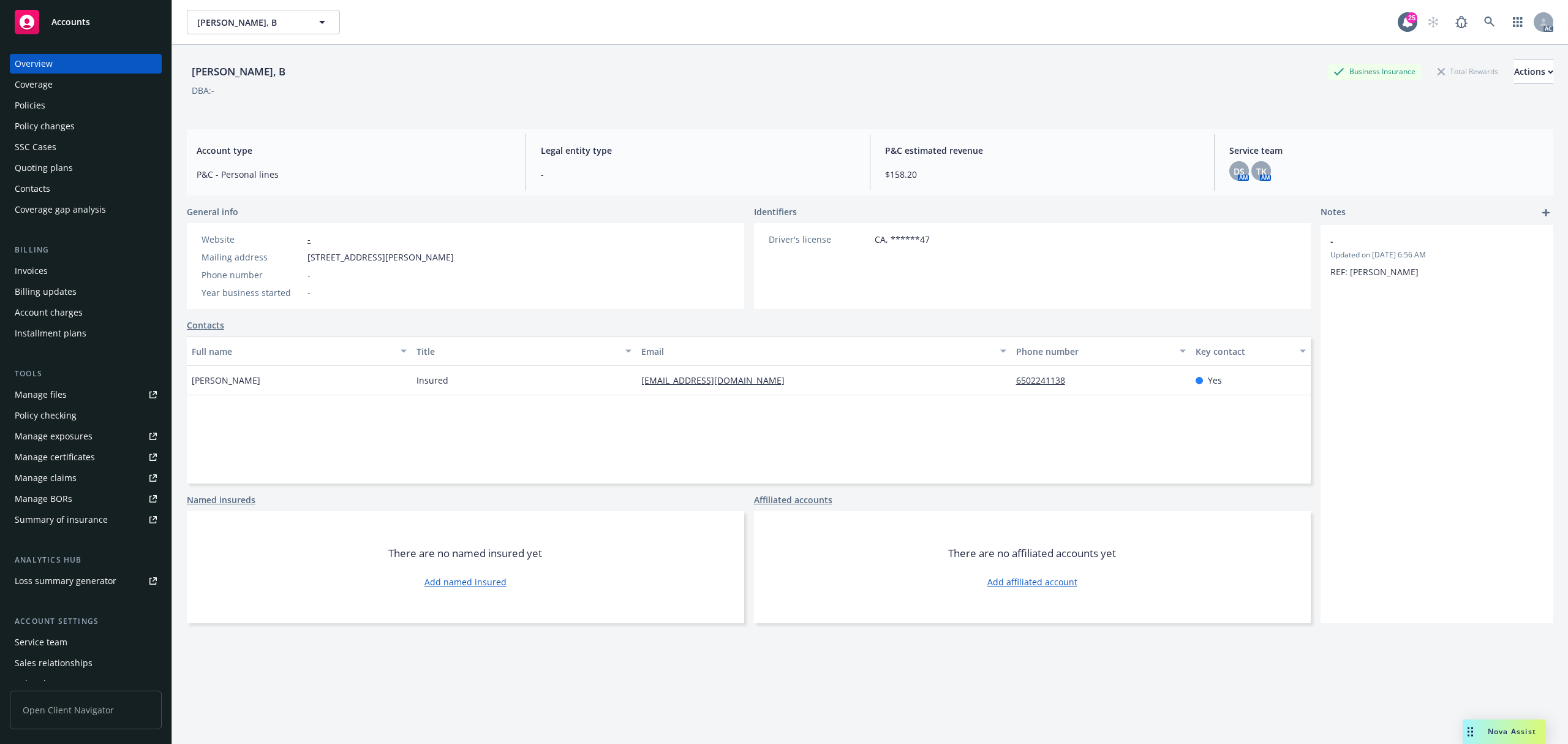
click at [337, 255] on span "[STREET_ADDRESS][PERSON_NAME]" at bounding box center [380, 257] width 146 height 13
click at [344, 253] on span "[STREET_ADDRESS][PERSON_NAME]" at bounding box center [380, 257] width 146 height 13
click at [356, 253] on span "[STREET_ADDRESS][PERSON_NAME]" at bounding box center [380, 257] width 146 height 13
click at [371, 258] on span "[STREET_ADDRESS][PERSON_NAME]" at bounding box center [380, 257] width 146 height 13
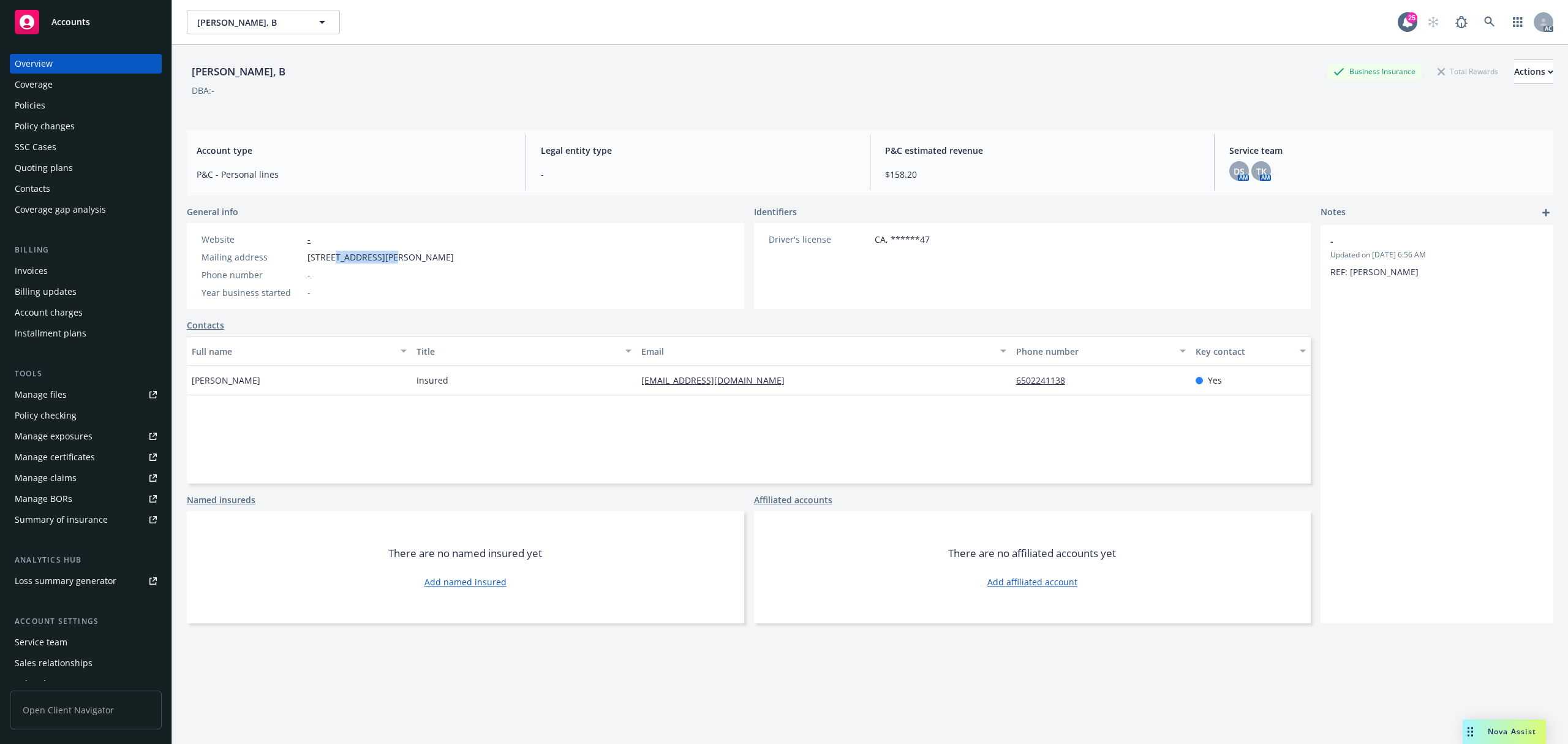
copy span "[PERSON_NAME] Circle"
click at [1484, 18] on icon at bounding box center [1489, 21] width 11 height 11
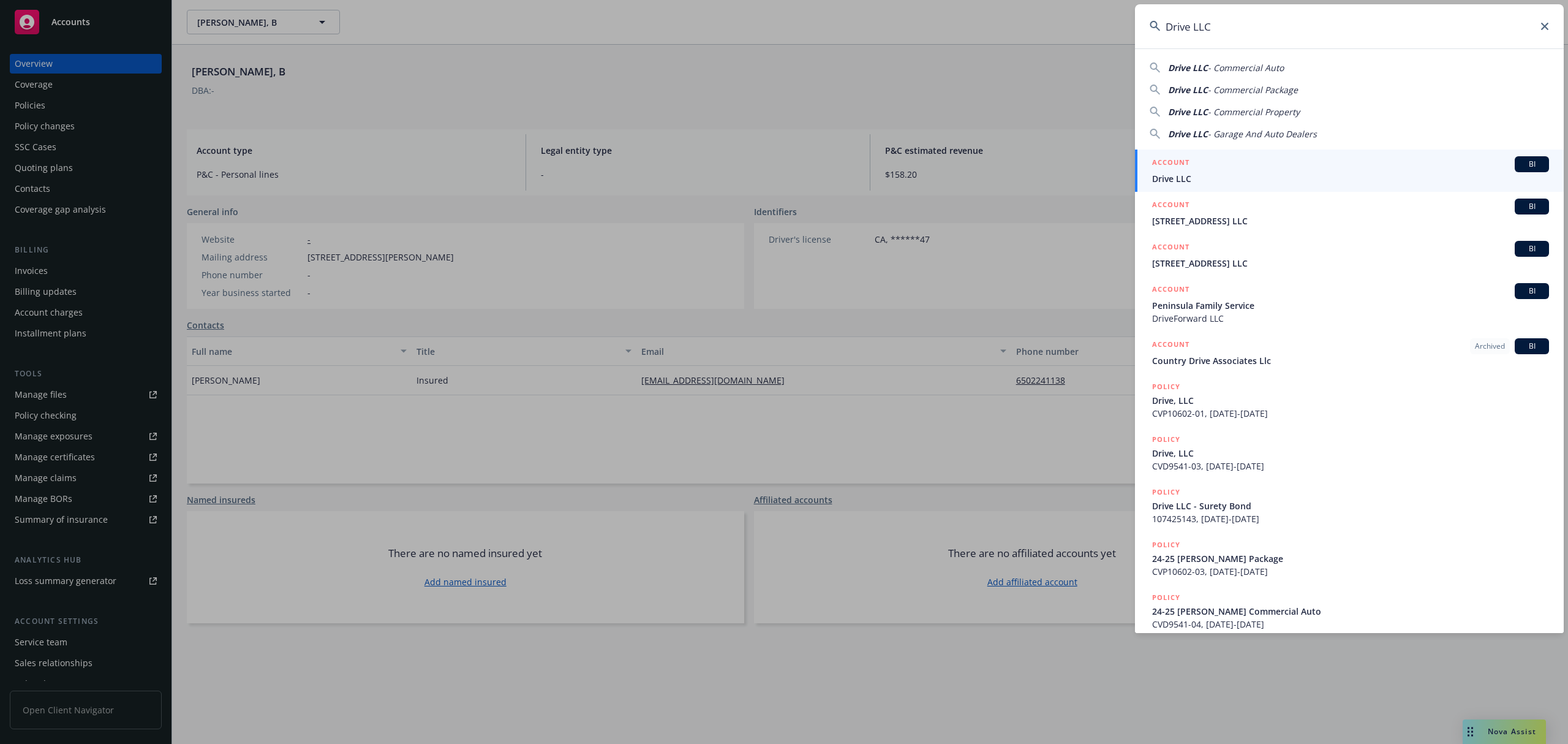
type input "Drive LLC"
click at [1221, 163] on div "ACCOUNT BI" at bounding box center [1350, 163] width 397 height 16
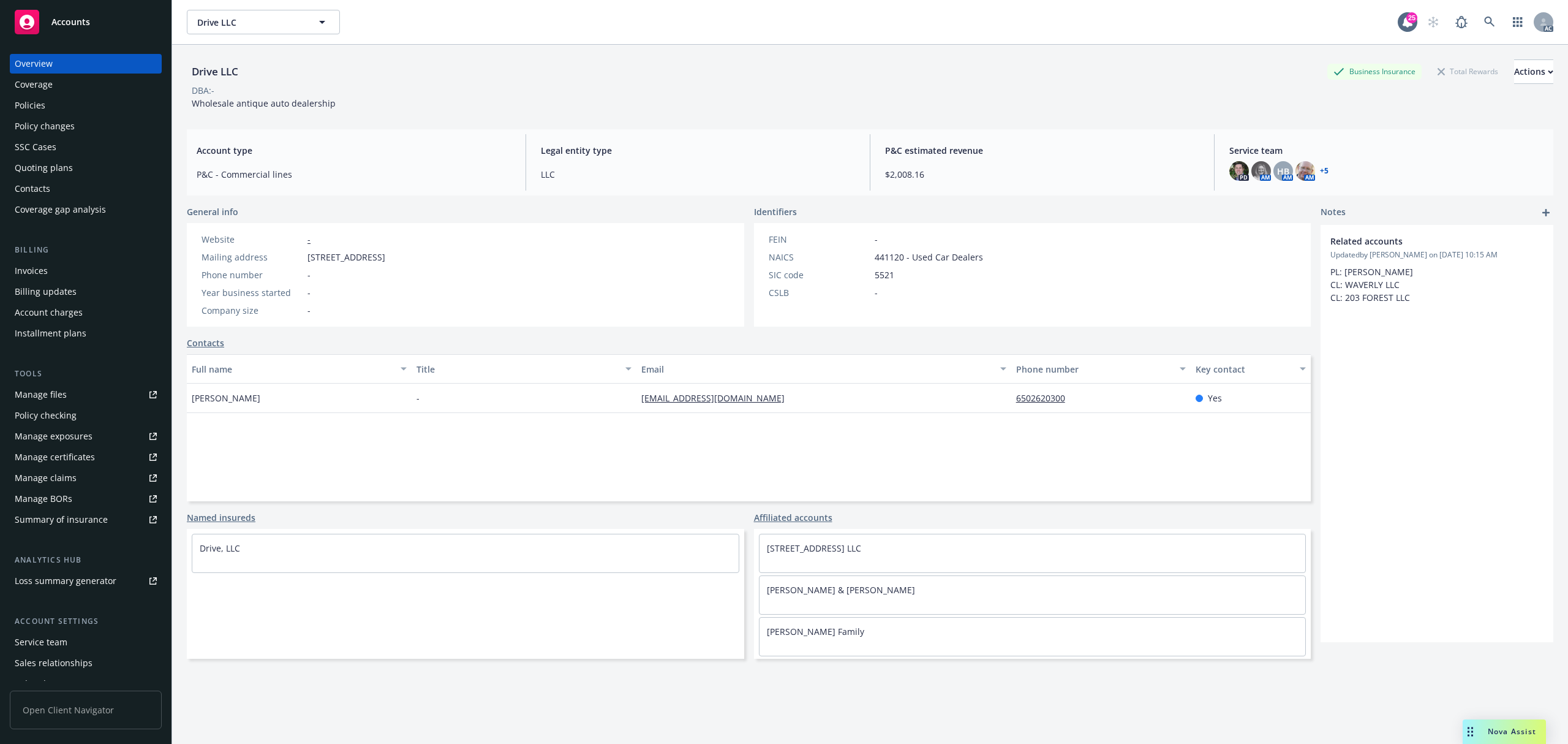
click at [326, 256] on span "[STREET_ADDRESS]" at bounding box center [346, 257] width 78 height 13
click at [337, 253] on span "[STREET_ADDRESS]" at bounding box center [346, 257] width 78 height 13
click at [341, 253] on span "[STREET_ADDRESS]" at bounding box center [346, 257] width 78 height 13
click at [332, 258] on span "[STREET_ADDRESS]" at bounding box center [346, 257] width 78 height 13
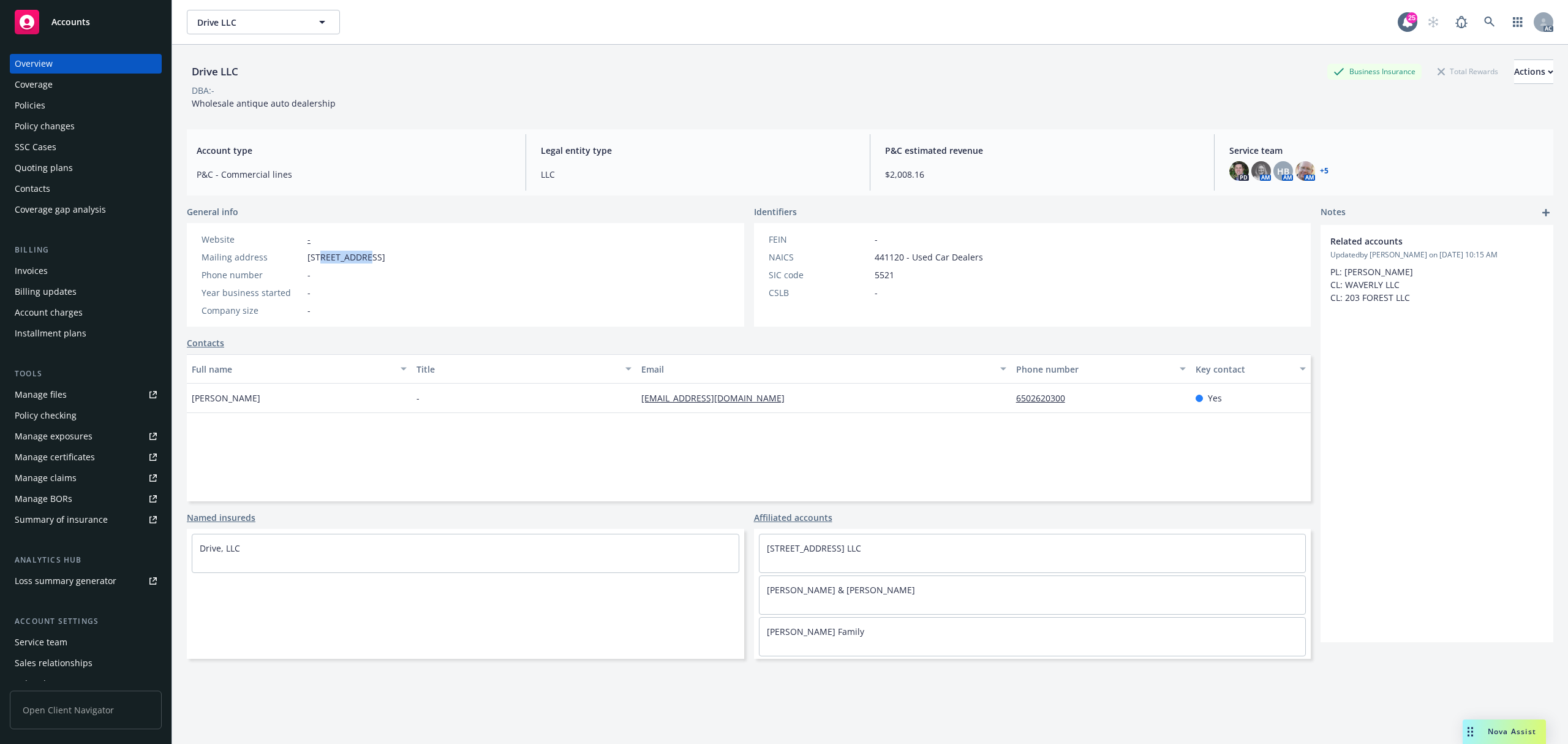
click at [356, 256] on span "[STREET_ADDRESS]" at bounding box center [346, 257] width 78 height 13
copy span "BLUE HERON"
click at [1477, 22] on link at bounding box center [1490, 22] width 25 height 25
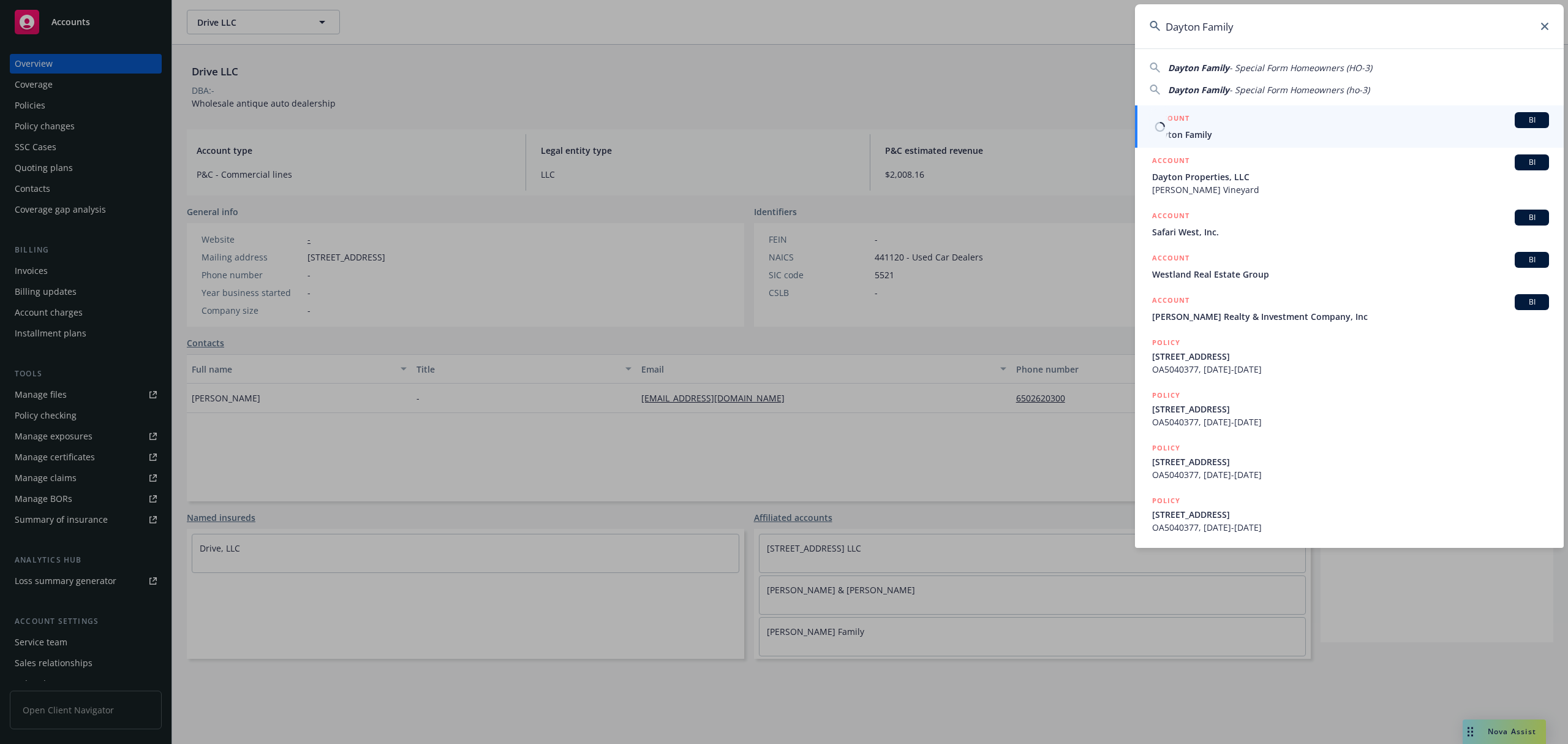
type input "Dayton Family"
click at [1267, 129] on span "Dayton Family" at bounding box center [1350, 134] width 397 height 13
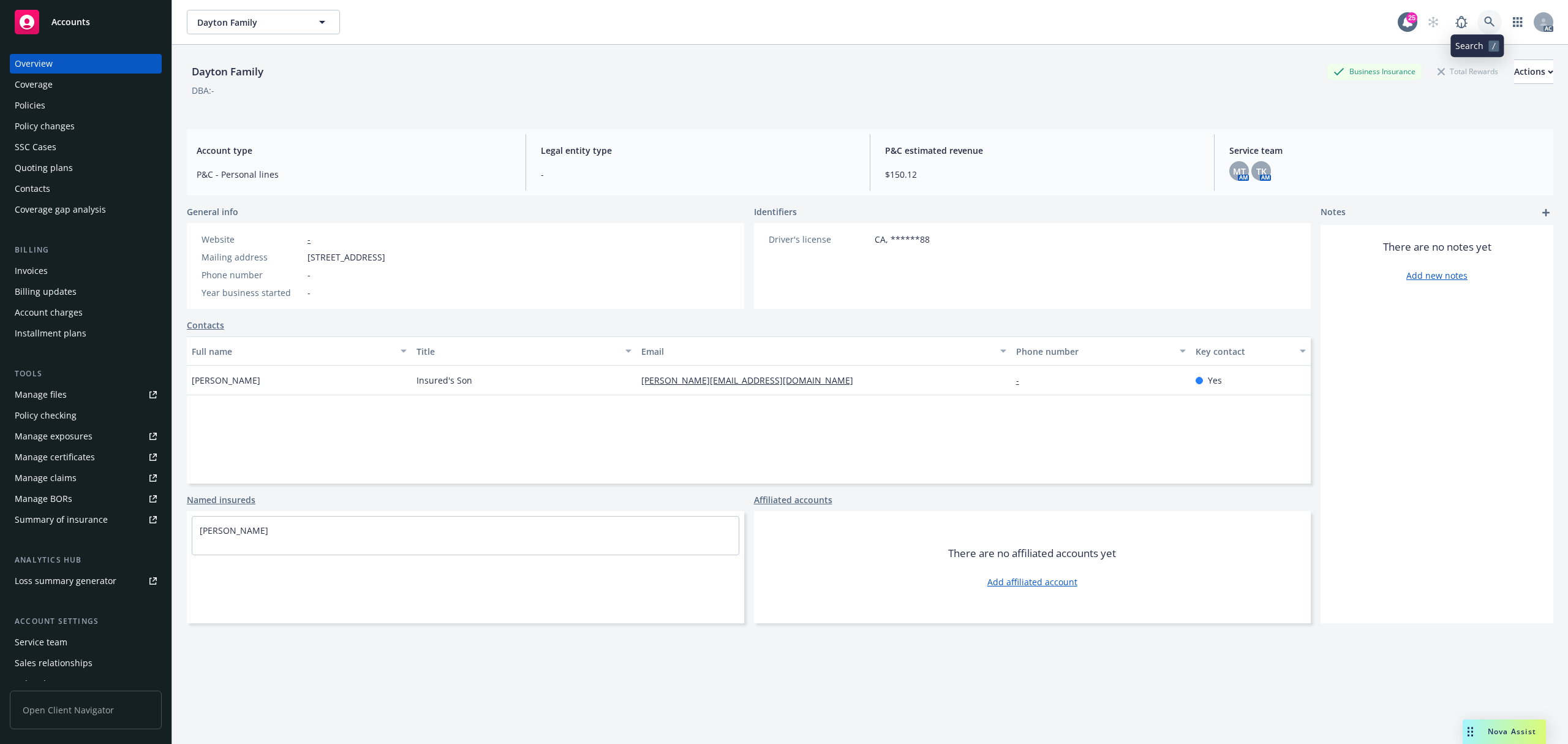
click at [1484, 17] on icon at bounding box center [1489, 21] width 11 height 11
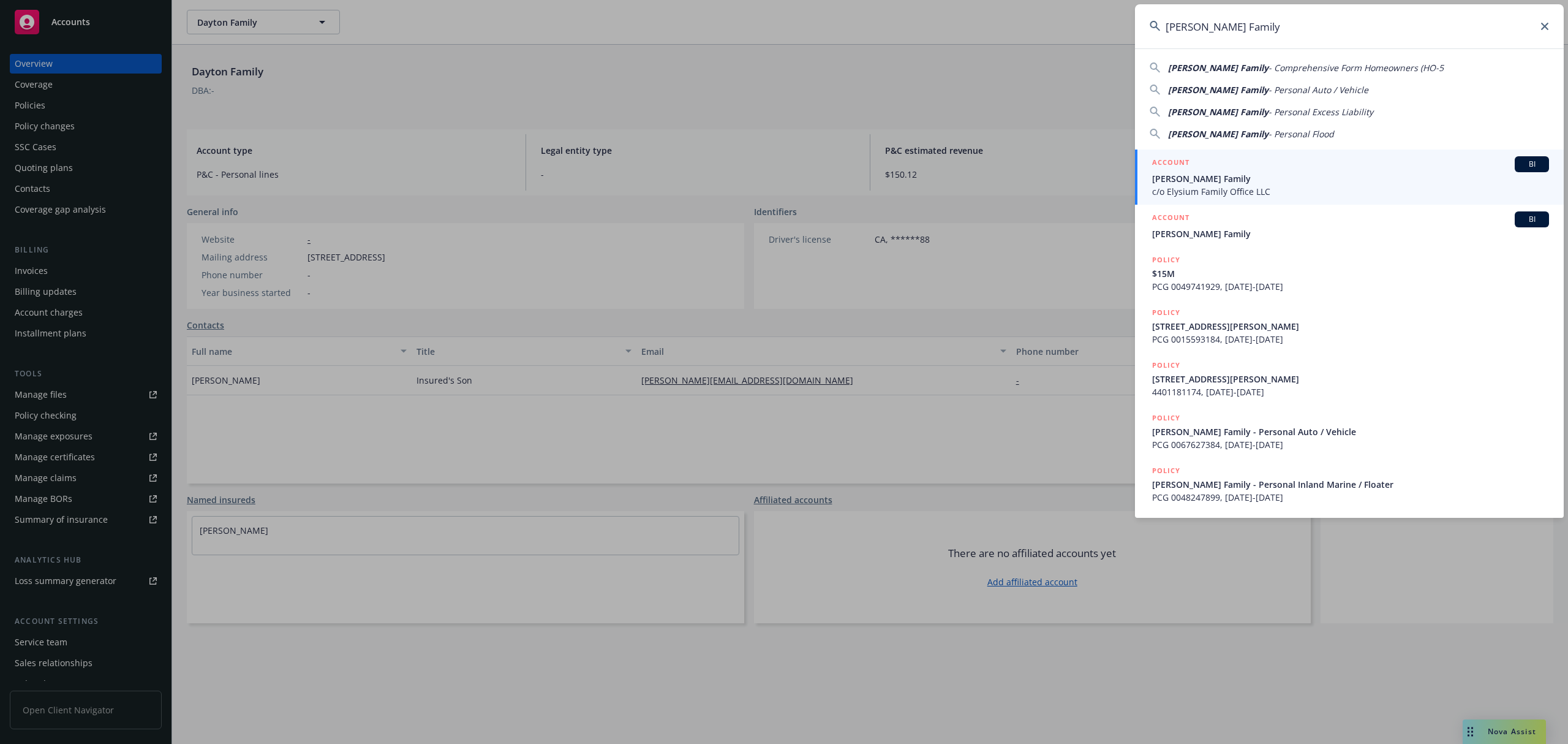
type input "[PERSON_NAME] Family"
click at [1232, 182] on span "[PERSON_NAME] Family" at bounding box center [1350, 179] width 397 height 13
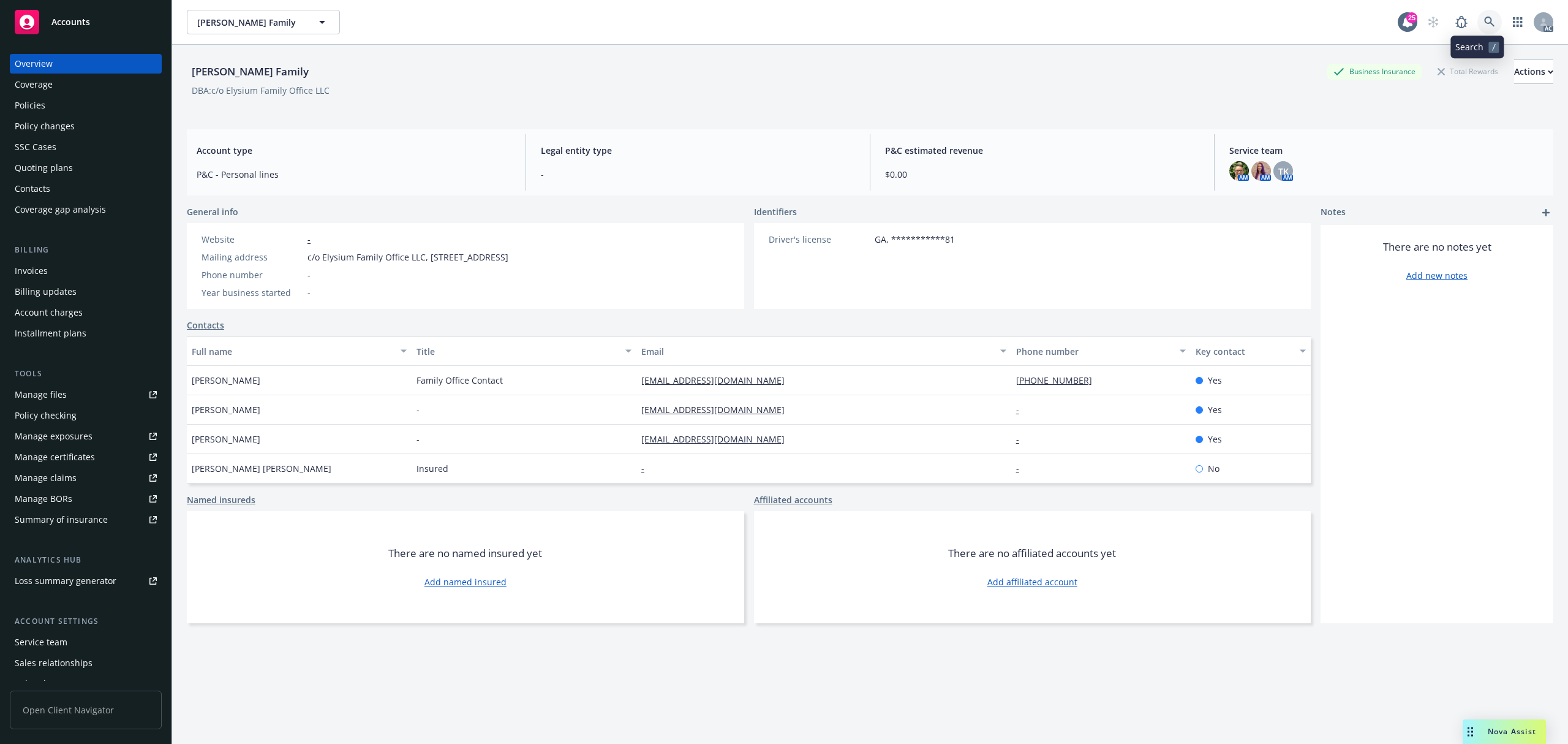
click at [1484, 18] on icon at bounding box center [1489, 21] width 11 height 11
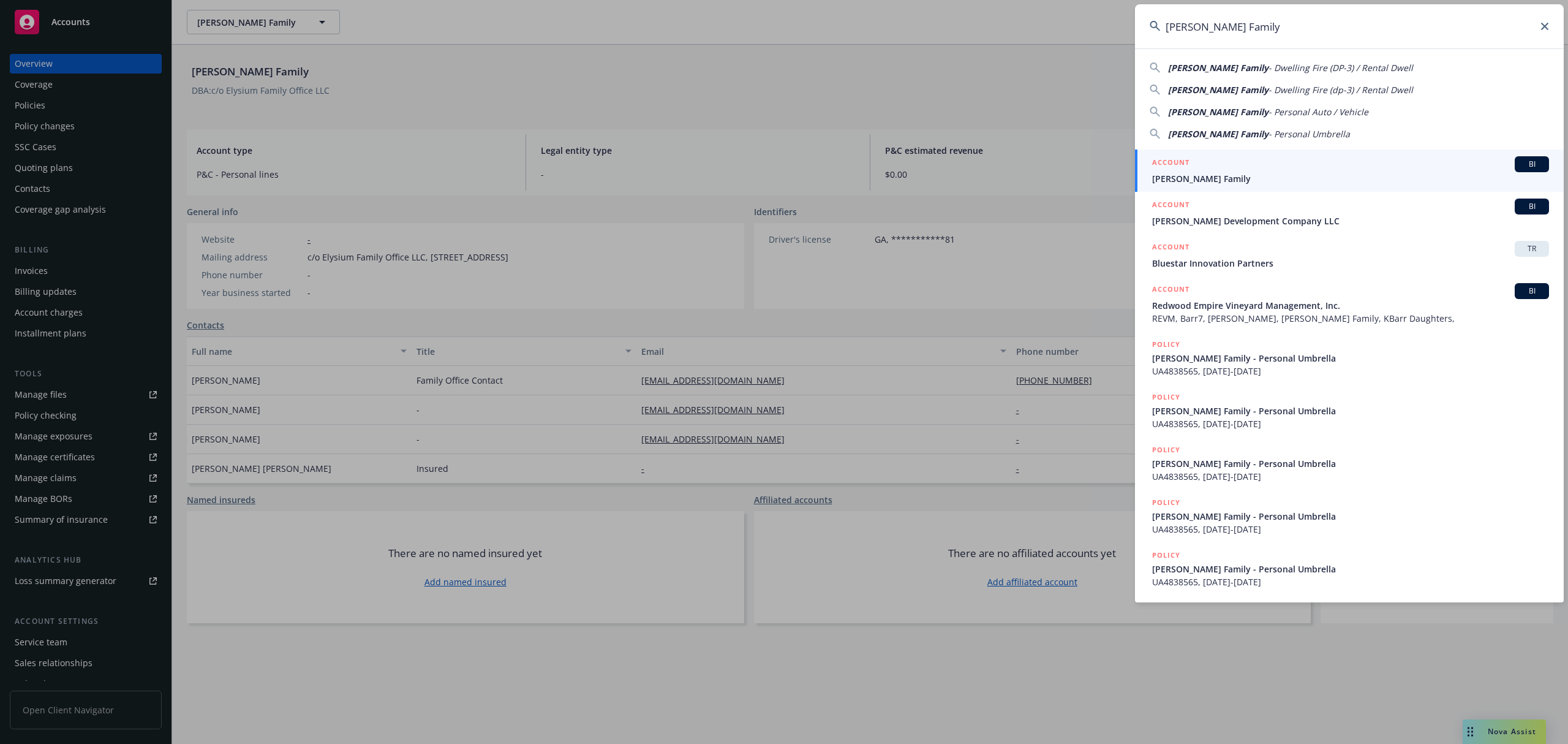
click at [1245, 169] on div "ACCOUNT BI" at bounding box center [1350, 163] width 397 height 16
